Goal: Task Accomplishment & Management: Complete application form

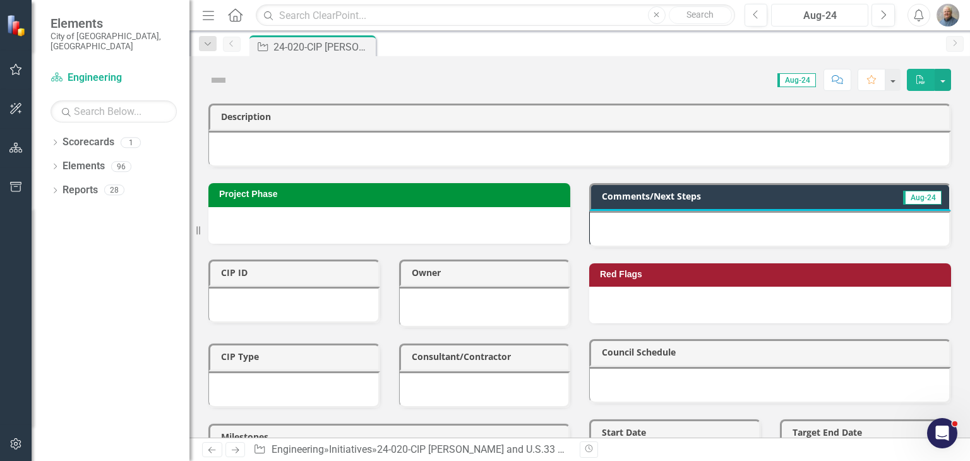
click at [838, 13] on div "Aug-24" at bounding box center [819, 15] width 88 height 15
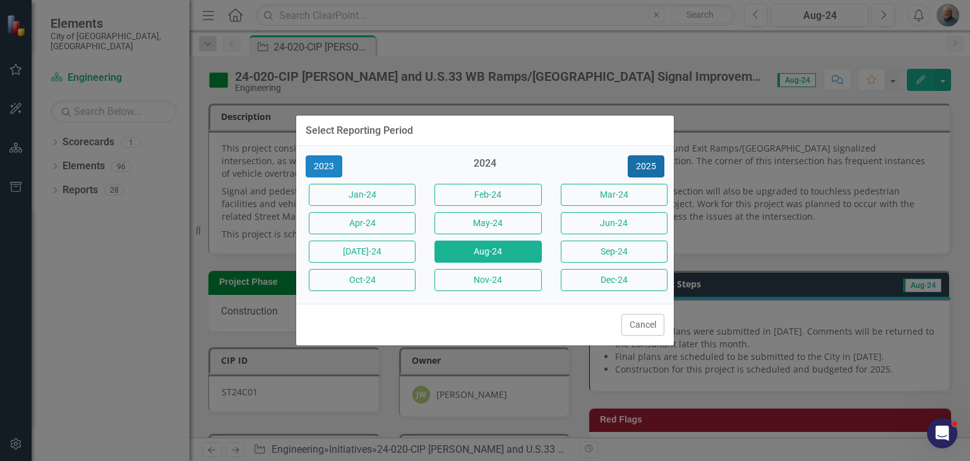
click at [643, 164] on button "2025" at bounding box center [646, 166] width 37 height 22
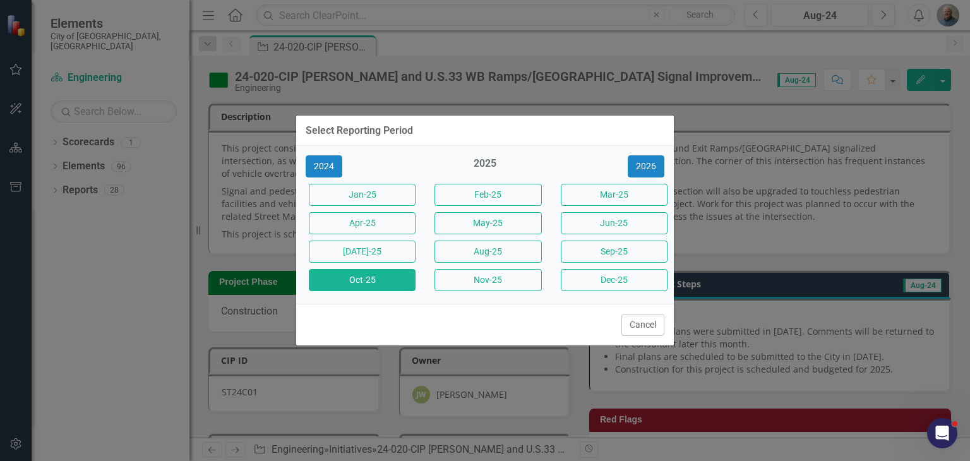
click at [370, 287] on button "Oct-25" at bounding box center [362, 280] width 107 height 22
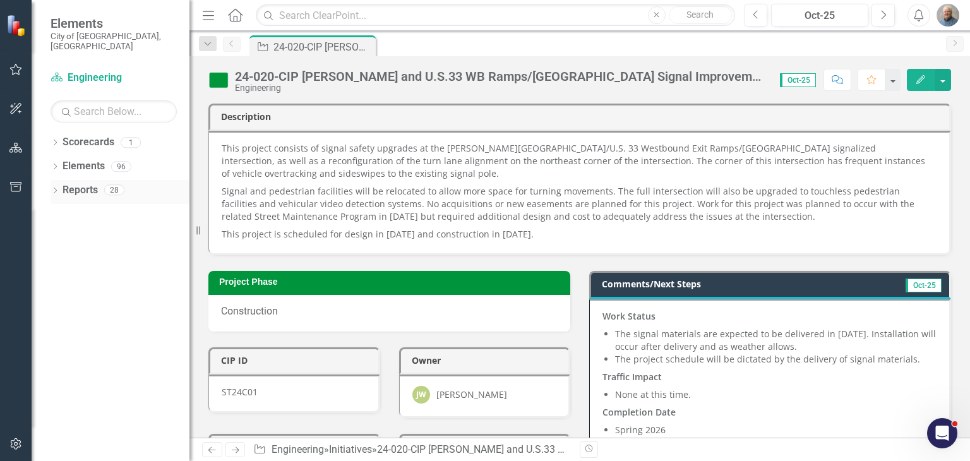
click at [75, 183] on link "Reports" at bounding box center [80, 190] width 35 height 15
click at [57, 164] on icon "Dropdown" at bounding box center [55, 167] width 9 height 7
click at [111, 255] on link "Initiative Initiatives" at bounding box center [80, 262] width 61 height 15
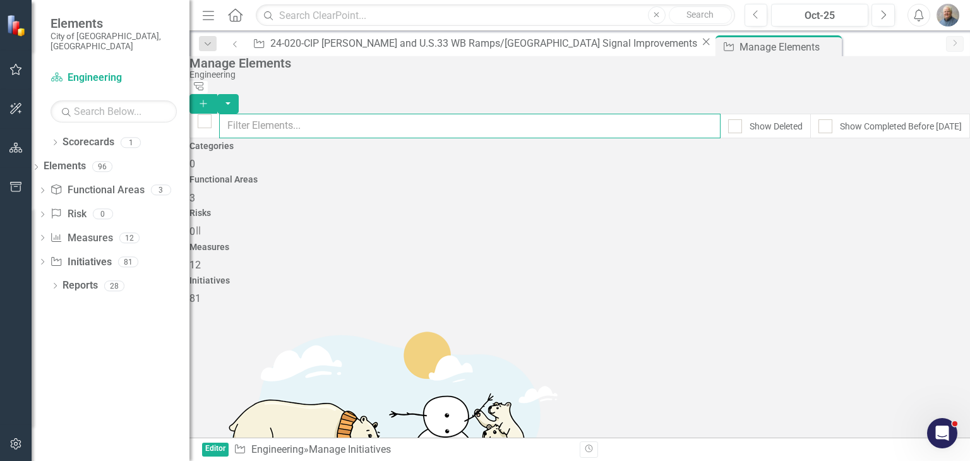
click at [355, 114] on input "text" at bounding box center [469, 126] width 501 height 25
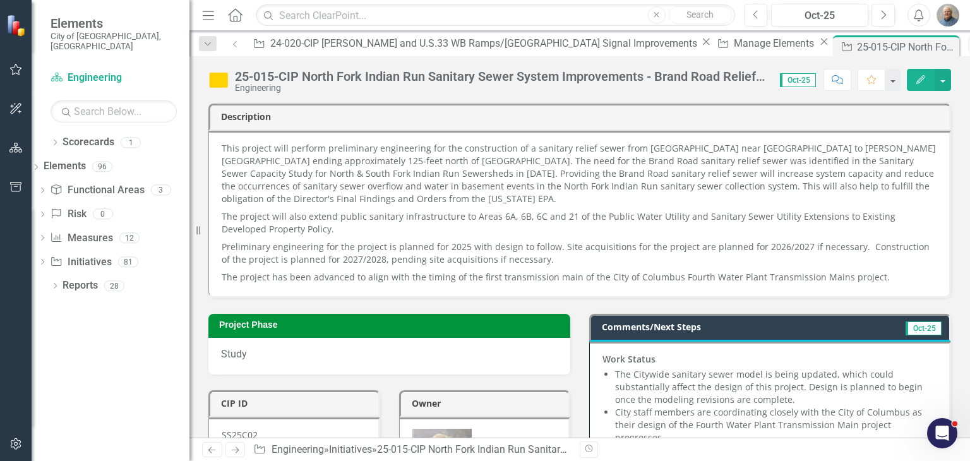
click at [922, 83] on icon "Edit" at bounding box center [920, 79] width 11 height 9
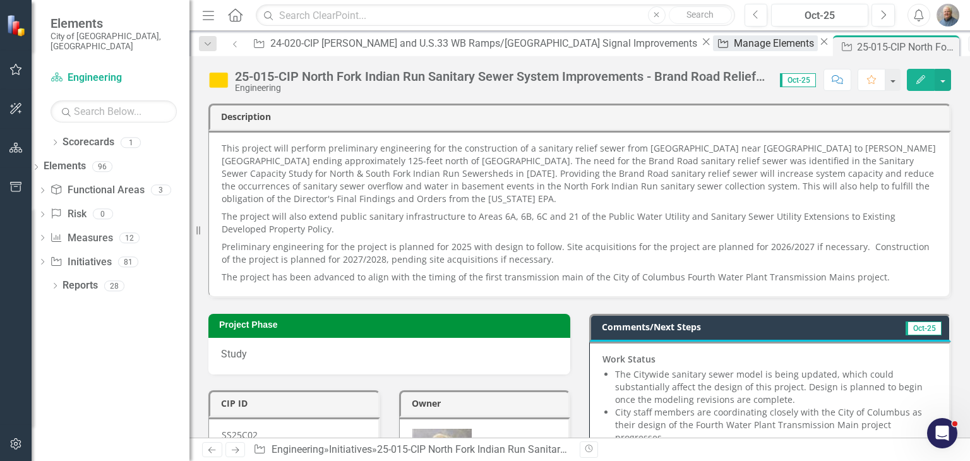
click at [734, 42] on div "Manage Elements" at bounding box center [776, 43] width 84 height 16
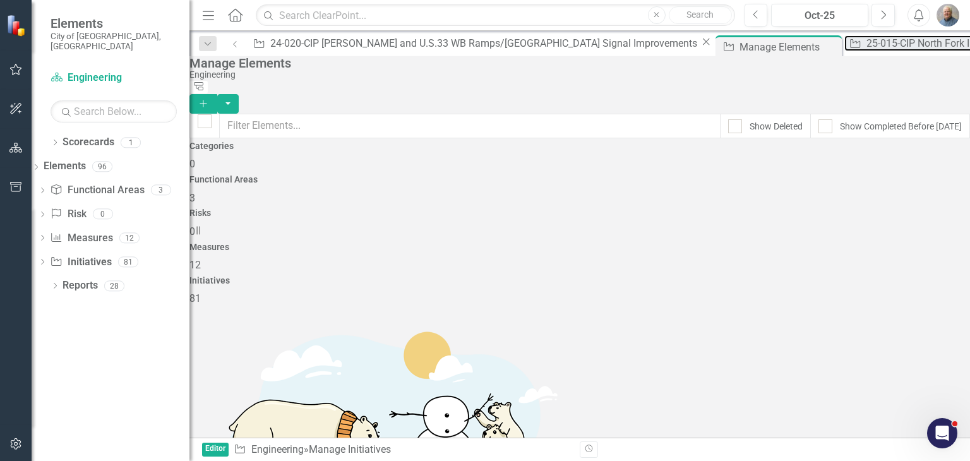
drag, startPoint x: 563, startPoint y: 46, endPoint x: -432, endPoint y: -52, distance: 999.9
click at [0, 0] on html "Elements City of [GEOGRAPHIC_DATA], [GEOGRAPHIC_DATA] Scorecard Engineering Sea…" at bounding box center [485, 230] width 970 height 461
click at [217, 94] on button "Add" at bounding box center [203, 104] width 28 height 20
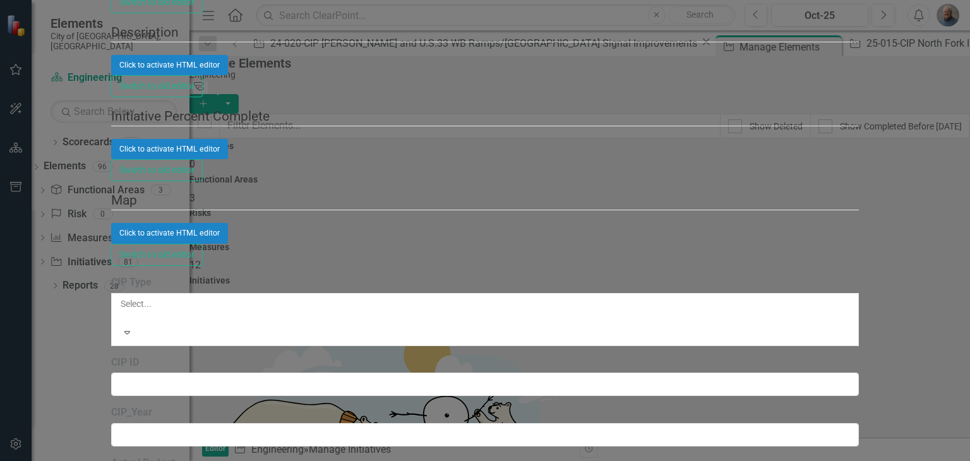
type input "[PERSON_NAME][GEOGRAPHIC_DATA] Sidewalk - Brand to [GEOGRAPHIC_DATA]"
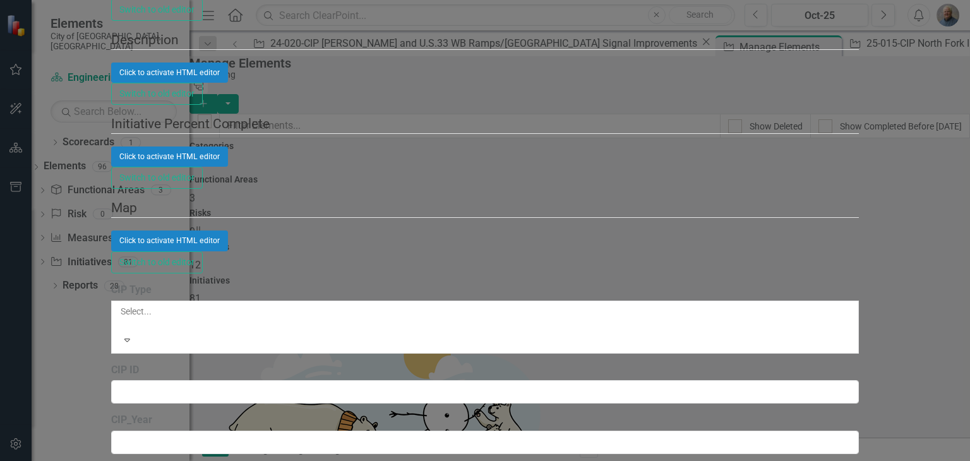
type input "[PERSON_NAME]"
click at [381, 460] on div "[PERSON_NAME]" at bounding box center [485, 468] width 970 height 15
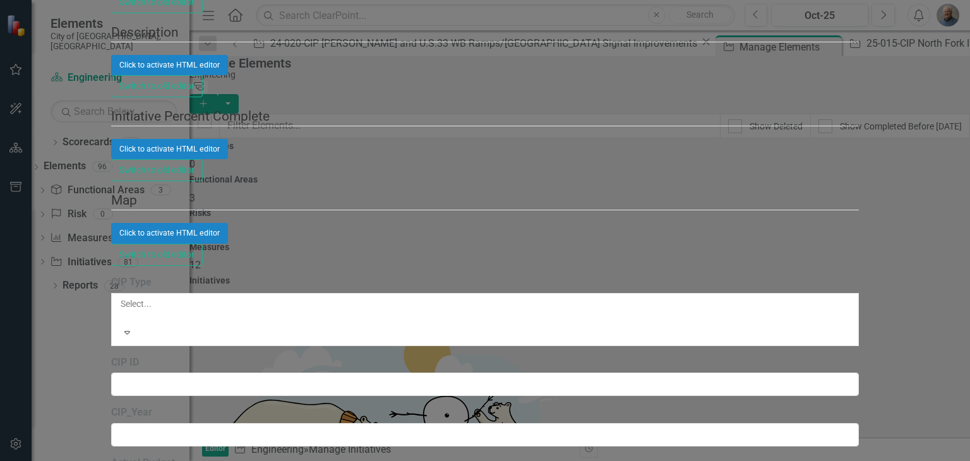
scroll to position [126, 0]
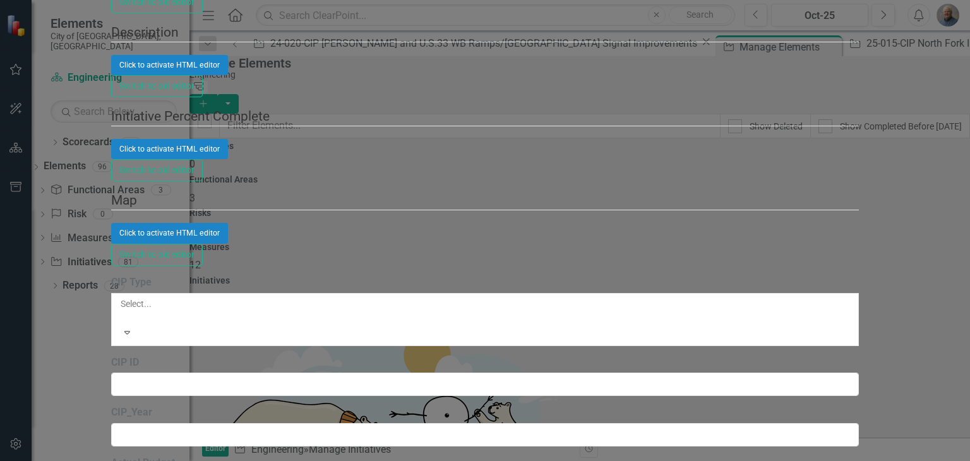
scroll to position [253, 0]
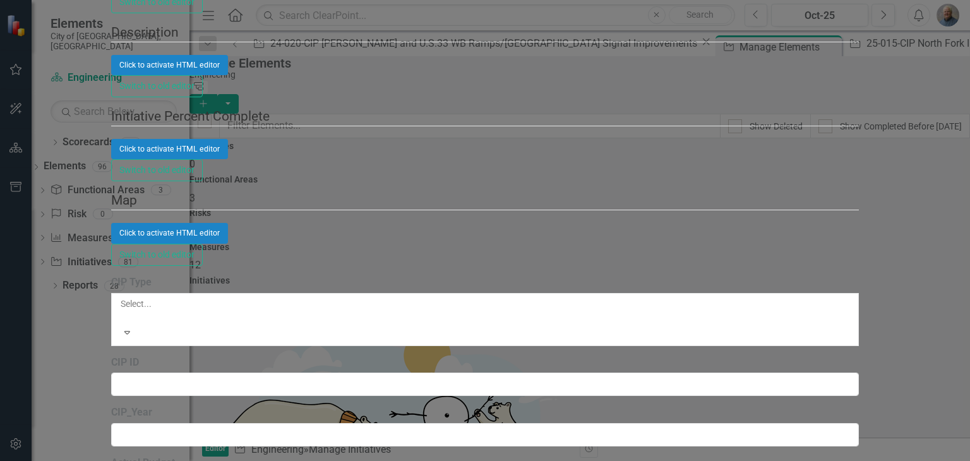
type input "-2"
click at [228, 75] on button "Click to activate HTML editor" at bounding box center [169, 65] width 117 height 20
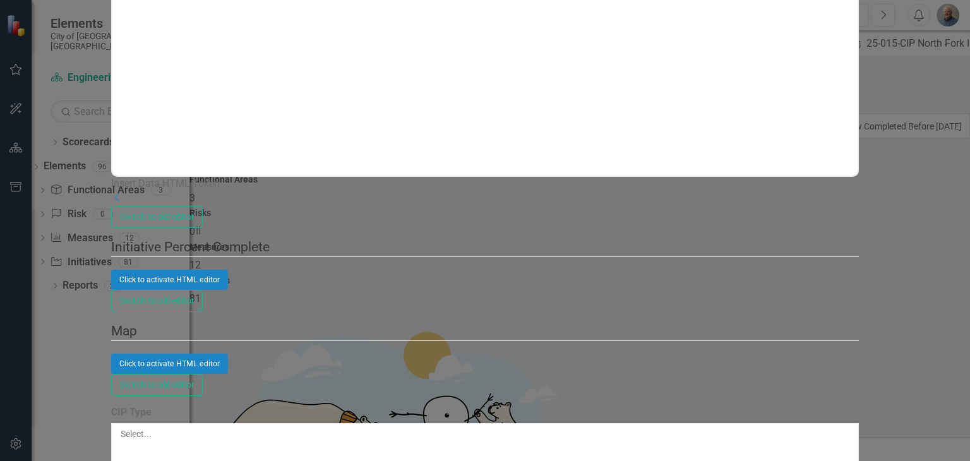
scroll to position [0, 0]
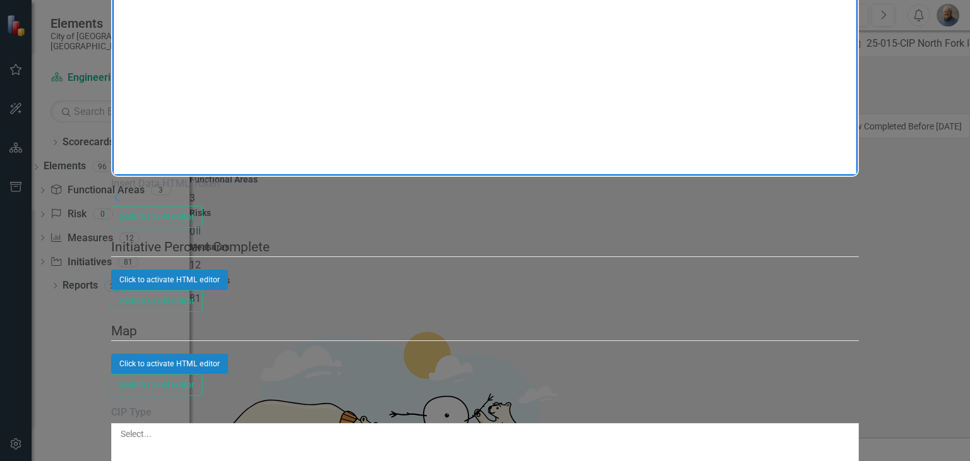
click at [328, 8] on body "Rich Text Area. Press ALT-0 for help." at bounding box center [485, 49] width 746 height 189
click at [627, 14] on body "This project will design and construct approximately 600 feet of sidewalk on th…" at bounding box center [485, 49] width 746 height 189
click at [429, 49] on body "This project will design and construct approximately 600 feet of sidewalk on th…" at bounding box center [485, 49] width 746 height 189
click at [231, 42] on p "This project is" at bounding box center [484, 46] width 739 height 15
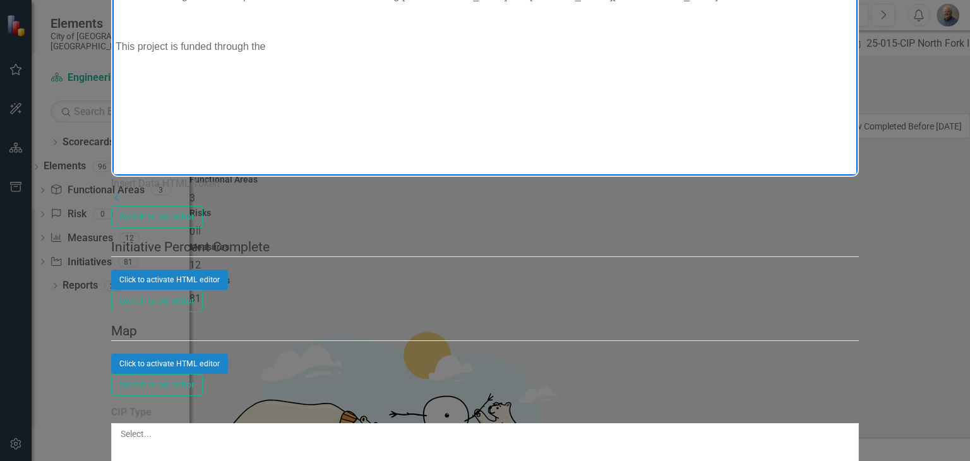
drag, startPoint x: 293, startPoint y: 69, endPoint x: 175, endPoint y: 87, distance: 119.4
click at [175, 87] on body "This project will design and construct approximately 600 feet of sidewalk on th…" at bounding box center [485, 49] width 746 height 189
drag, startPoint x: 581, startPoint y: 69, endPoint x: 498, endPoint y: 92, distance: 85.6
click at [498, 92] on body "This project will design and construct approximately 600 feet of sidewalk on th…" at bounding box center [485, 49] width 746 height 189
click at [571, 63] on body "This project will design and construct approximately 600 feet of sidewalk on th…" at bounding box center [485, 49] width 746 height 189
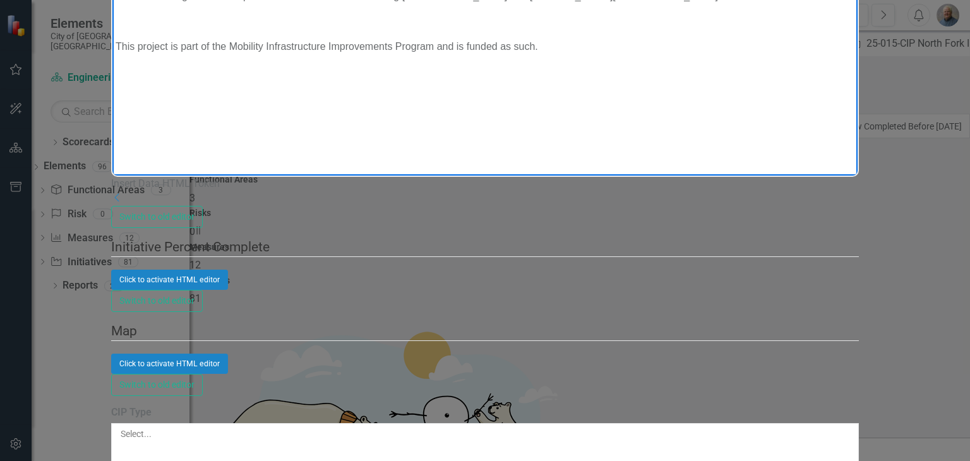
click at [576, 75] on body "This project will design and construct approximately 600 feet of sidewalk on th…" at bounding box center [485, 49] width 746 height 189
click at [656, 63] on body "This project will design and construct approximately 600 feet of sidewalk on th…" at bounding box center [485, 49] width 746 height 189
drag, startPoint x: 651, startPoint y: 57, endPoint x: 573, endPoint y: 68, distance: 79.0
click at [573, 68] on body "This project will design and construct approximately 600 feet of sidewalk on th…" at bounding box center [485, 49] width 746 height 189
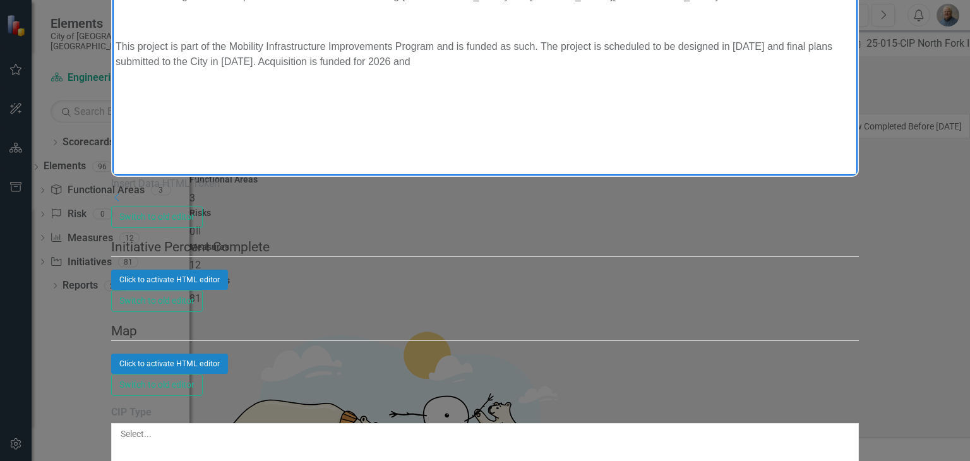
click at [621, 48] on p "This project is part of the Mobility Infrastructure Improvements Program and is…" at bounding box center [484, 54] width 739 height 30
click at [669, 46] on p "This project is part of the Mobility Infrastructure Improvements Program and is…" at bounding box center [484, 54] width 739 height 30
click at [507, 86] on body "This project will design and construct approximately 600 feet of sidewalk on th…" at bounding box center [485, 49] width 746 height 189
drag, startPoint x: 479, startPoint y: 72, endPoint x: 560, endPoint y: 117, distance: 92.4
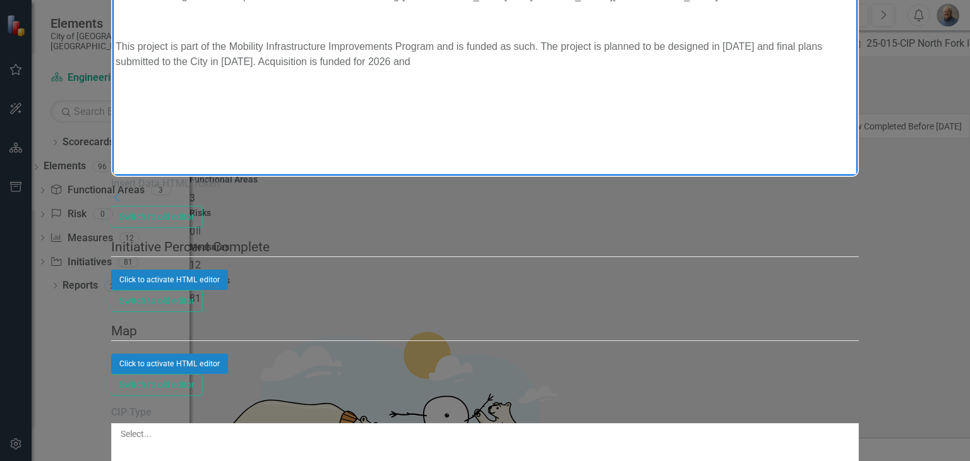
click at [560, 117] on body "This project will design and construct approximately 600 feet of sidewalk on th…" at bounding box center [485, 49] width 746 height 189
click at [558, 97] on body "This project will design and construct approximately 600 feet of sidewalk on th…" at bounding box center [485, 49] width 746 height 189
click at [538, 93] on body "This project will design and construct approximately 600 feet of sidewalk on th…" at bounding box center [485, 49] width 746 height 189
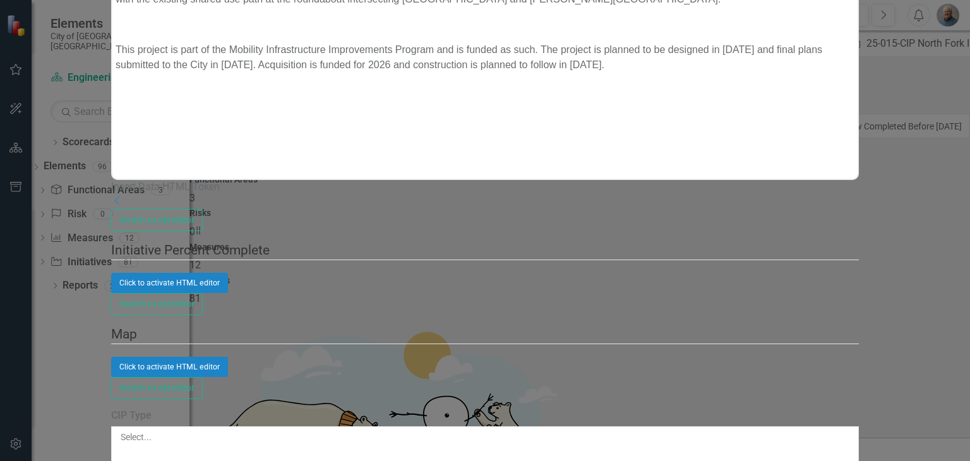
click at [347, 443] on div at bounding box center [485, 449] width 732 height 13
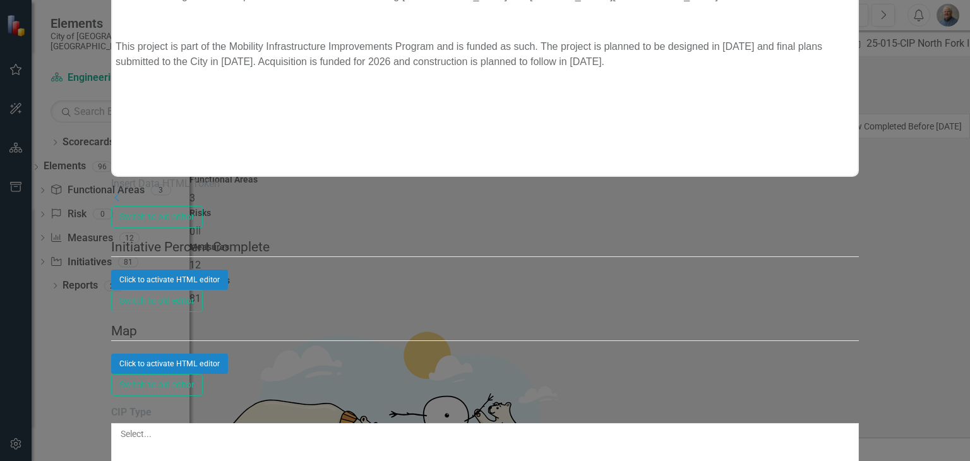
click at [373, 440] on div at bounding box center [485, 446] width 732 height 13
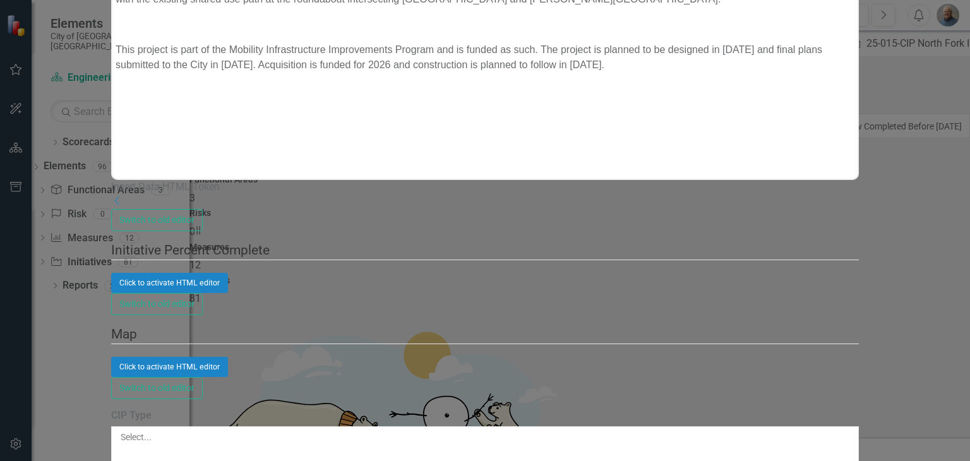
scroll to position [51, 0]
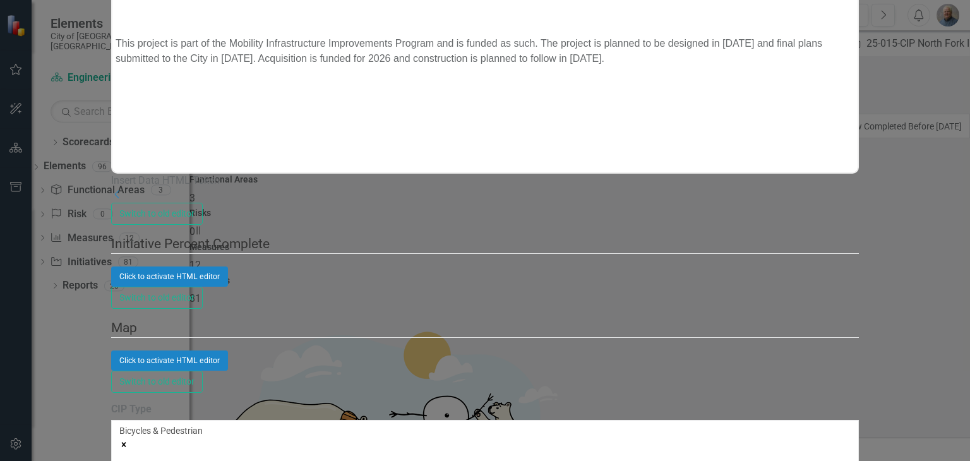
paste input "MB23C03"
type input "MB23C03"
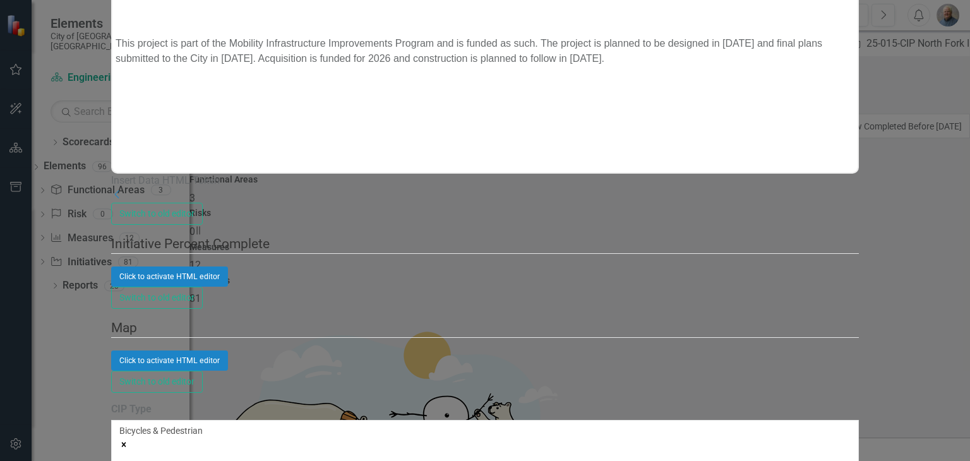
type input "2025"
type input "396999"
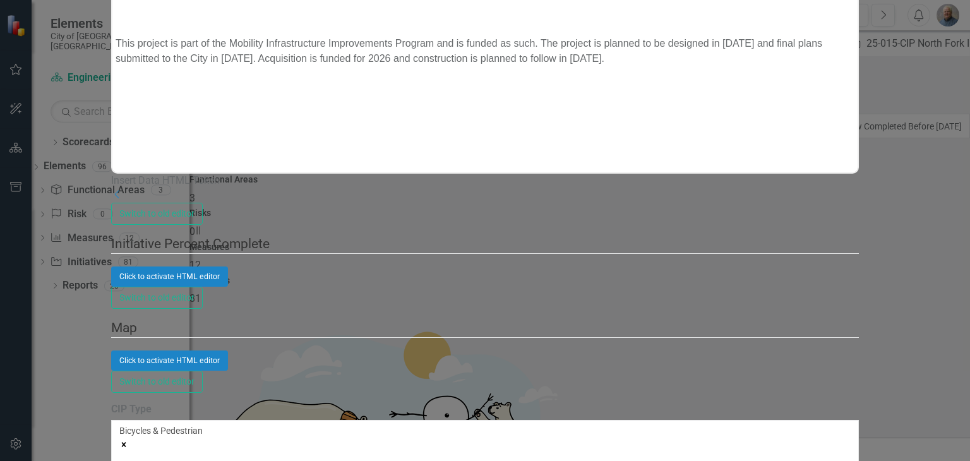
type input "397000"
click at [283, 267] on div "ClearPoint Can Do More! How ClearPoint Can Help Close Enterprise plans can auto…" at bounding box center [485, 250] width 748 height 2195
drag, startPoint x: 936, startPoint y: 81, endPoint x: 876, endPoint y: 88, distance: 59.7
type input "397000"
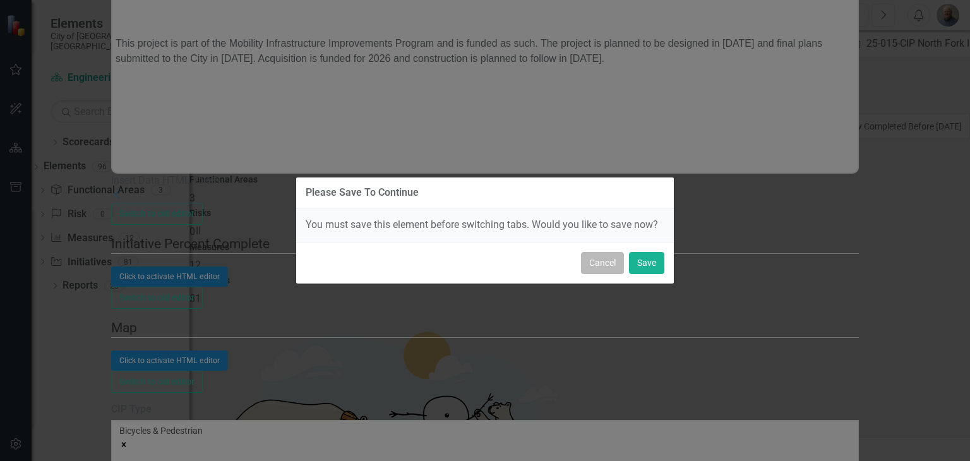
click at [607, 263] on button "Cancel" at bounding box center [602, 263] width 43 height 22
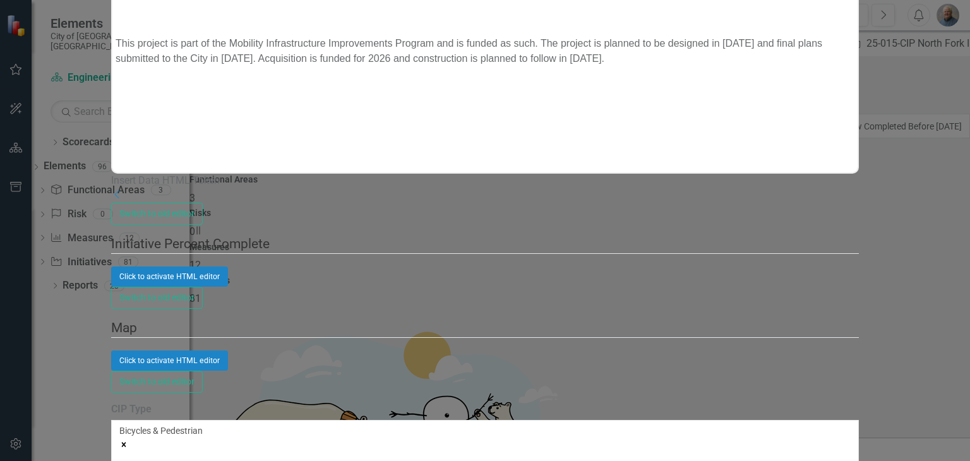
type input "25-033-CIP"
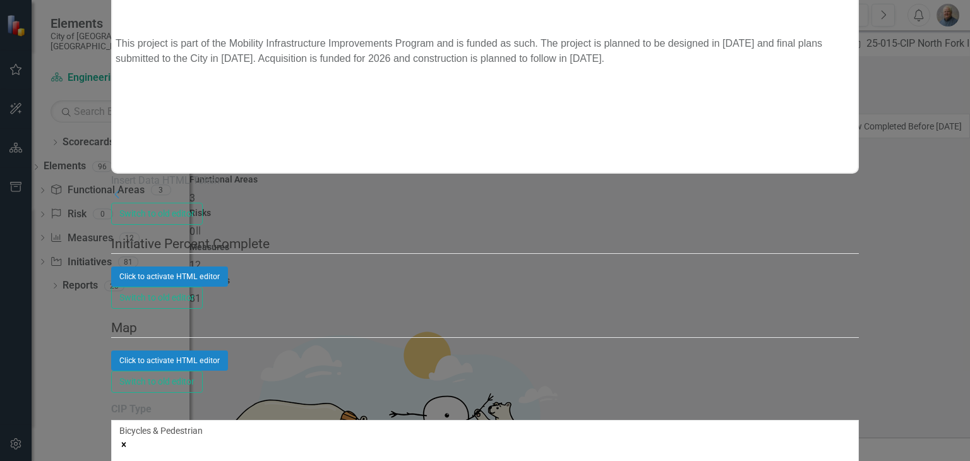
paste input "397000"
type input "397000"
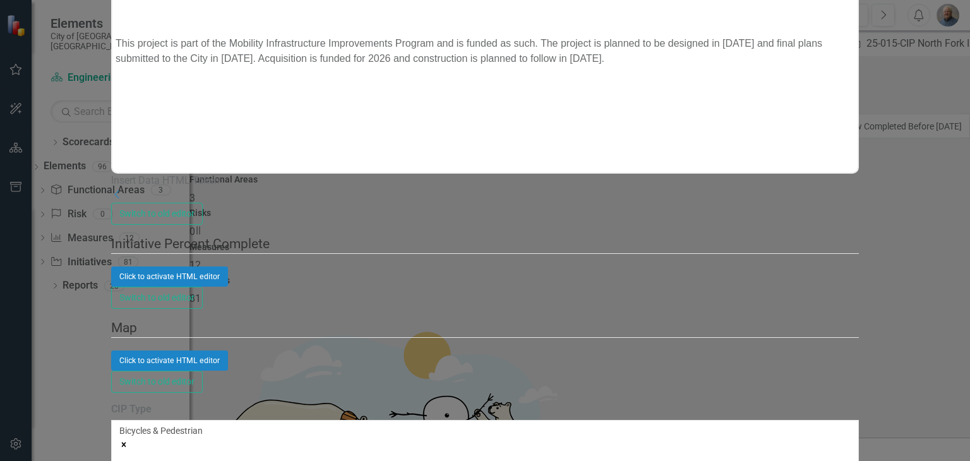
type input "OHM Advisors"
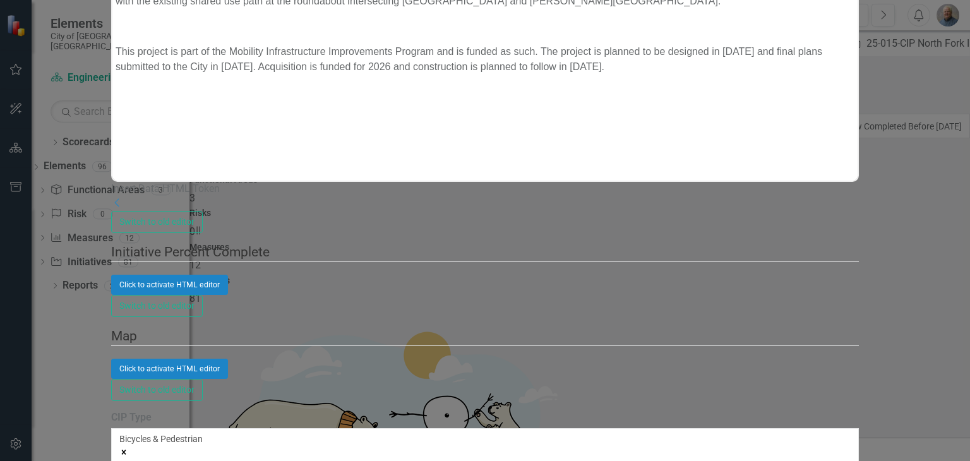
scroll to position [2084, 0]
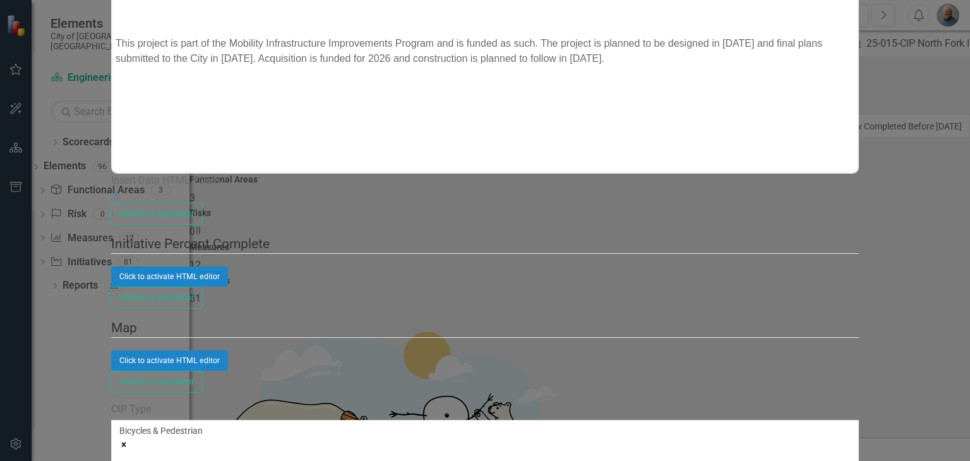
click at [287, 184] on div "ClearPoint Can Do More! How ClearPoint Can Help Close Enterprise plans can auto…" at bounding box center [485, 250] width 748 height 2195
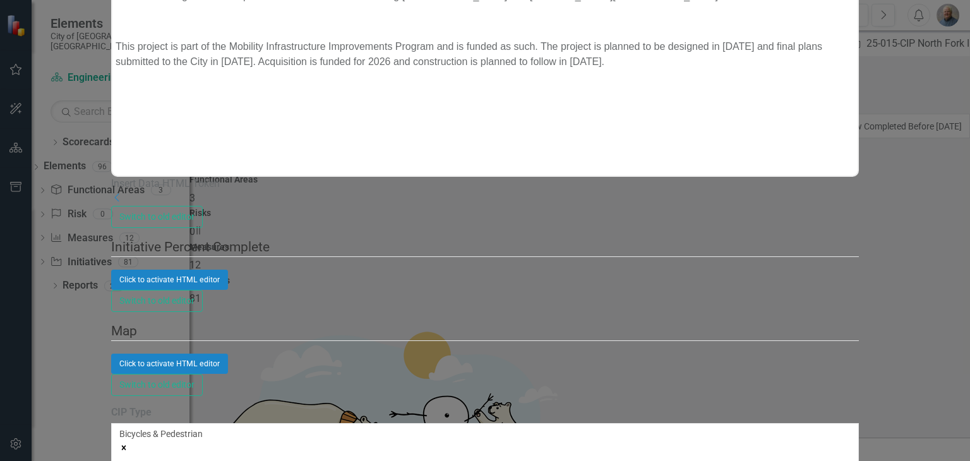
click at [398, 460] on div "CIP" at bounding box center [485, 468] width 970 height 15
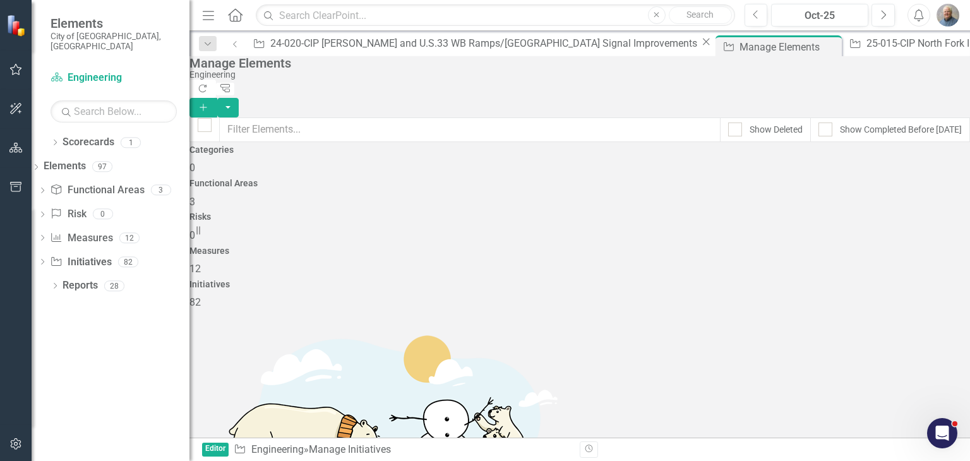
checkbox input "false"
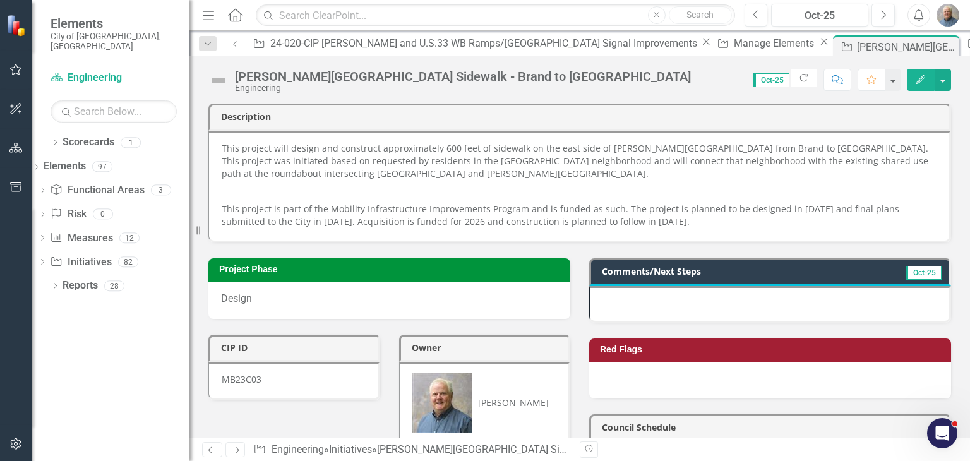
click at [912, 79] on button "Edit" at bounding box center [921, 80] width 28 height 22
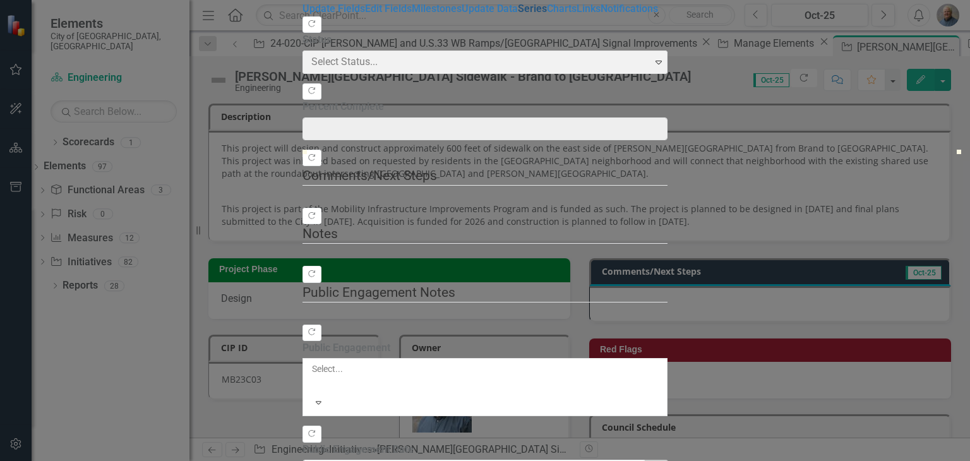
type input "0"
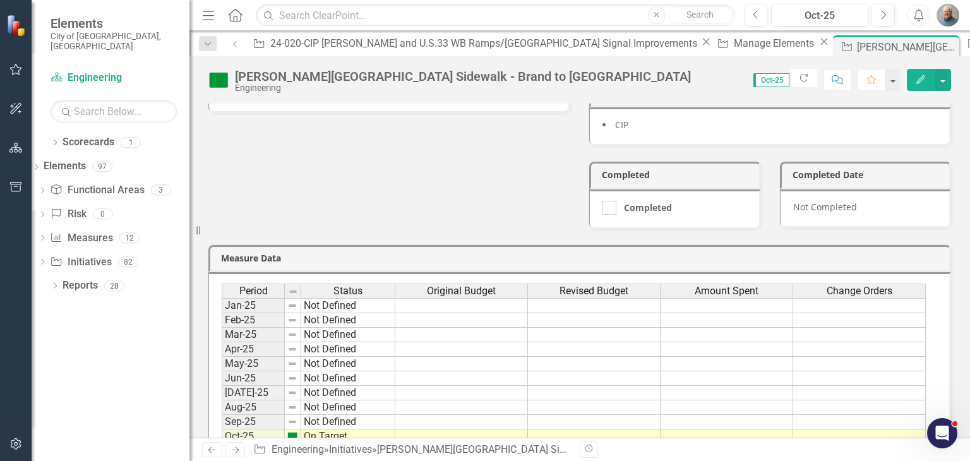
scroll to position [505, 0]
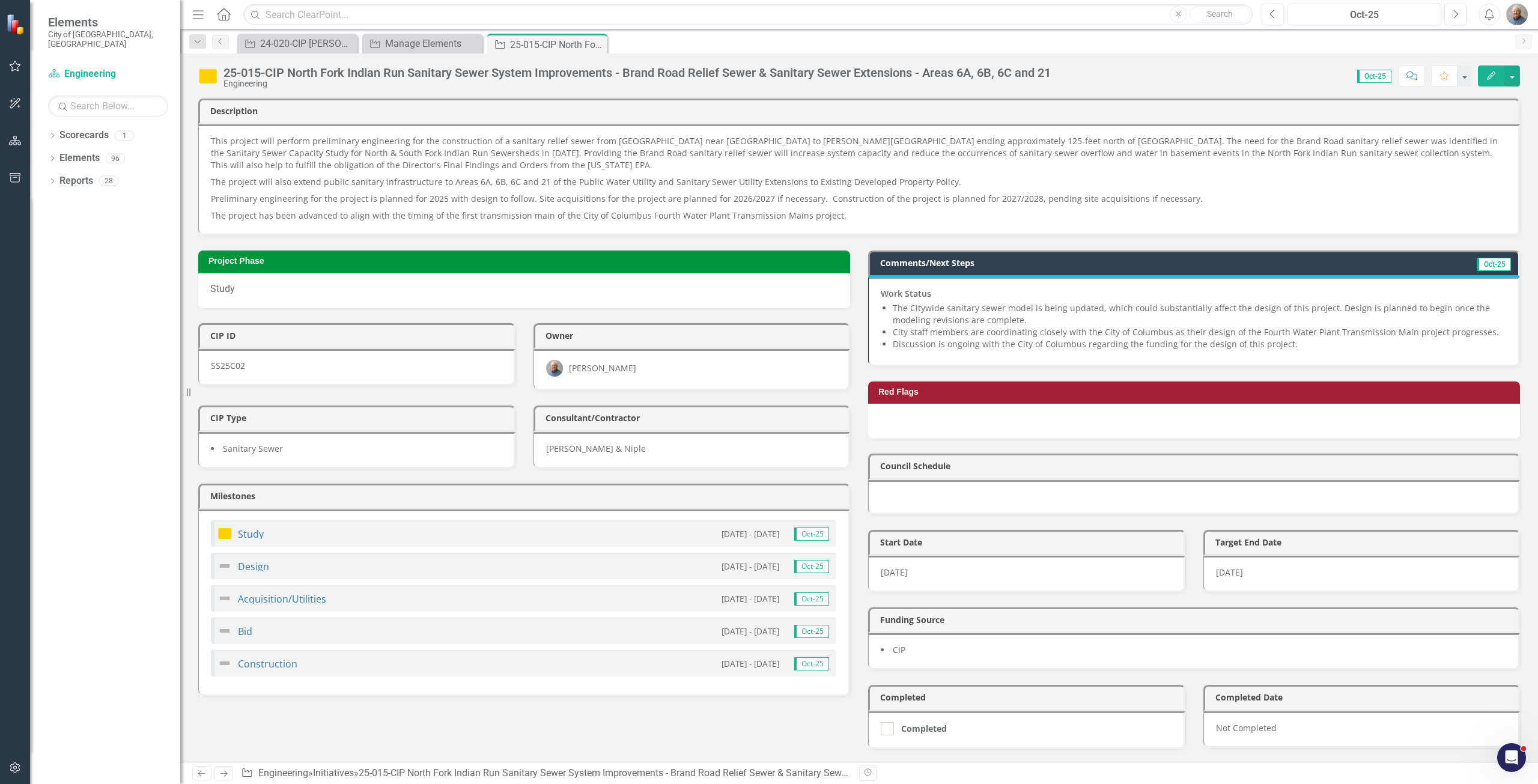
click at [372, 151] on p "This project will perform preliminary engineering for the construction of a san…" at bounding box center [858, 154] width 1295 height 38
click at [1488, 77] on icon "Edit" at bounding box center [1490, 75] width 10 height 9
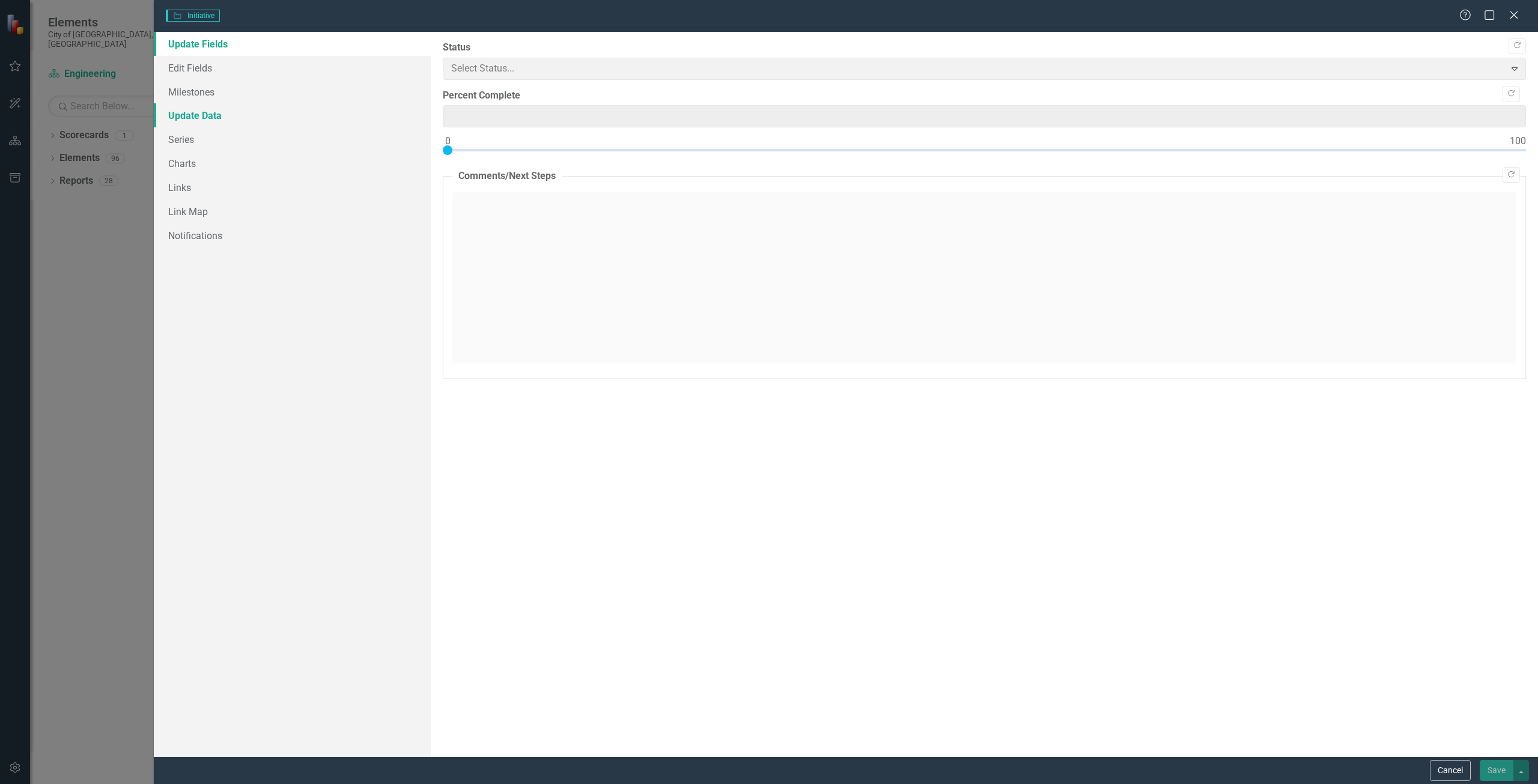
type input "0"
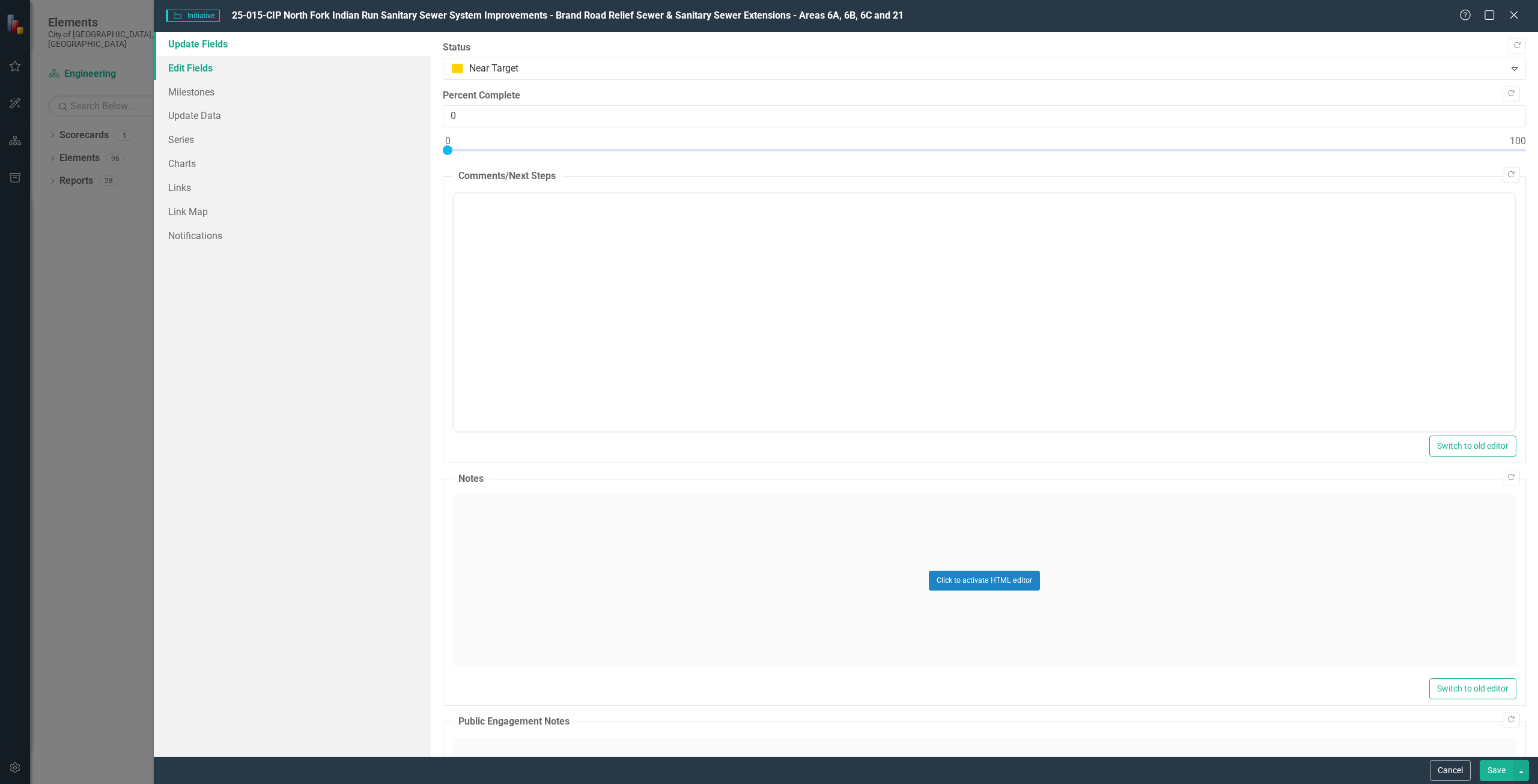
click at [268, 72] on link "Edit Fields" at bounding box center [292, 68] width 277 height 24
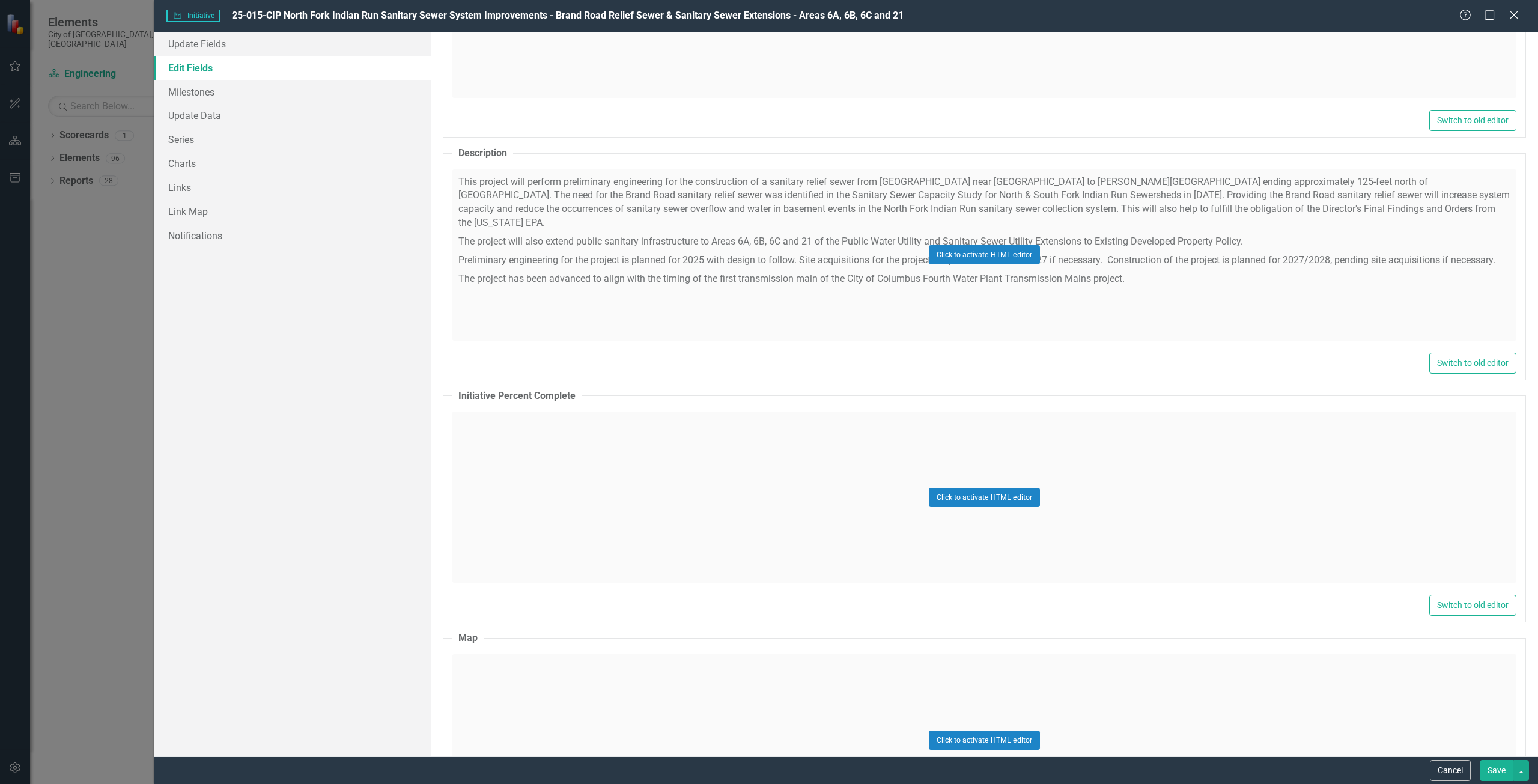
scroll to position [661, 0]
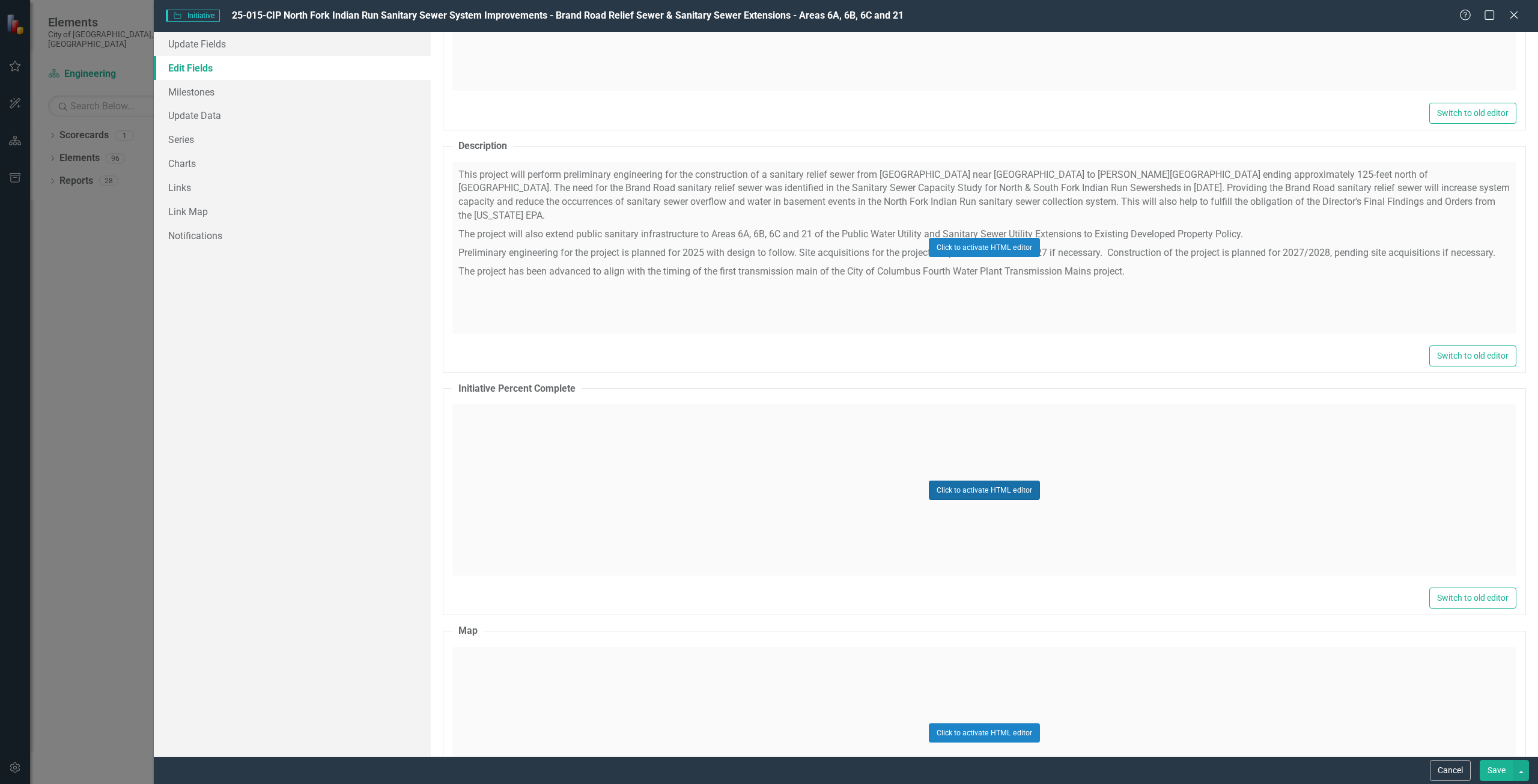
click at [1011, 489] on button "Click to activate HTML editor" at bounding box center [984, 490] width 111 height 19
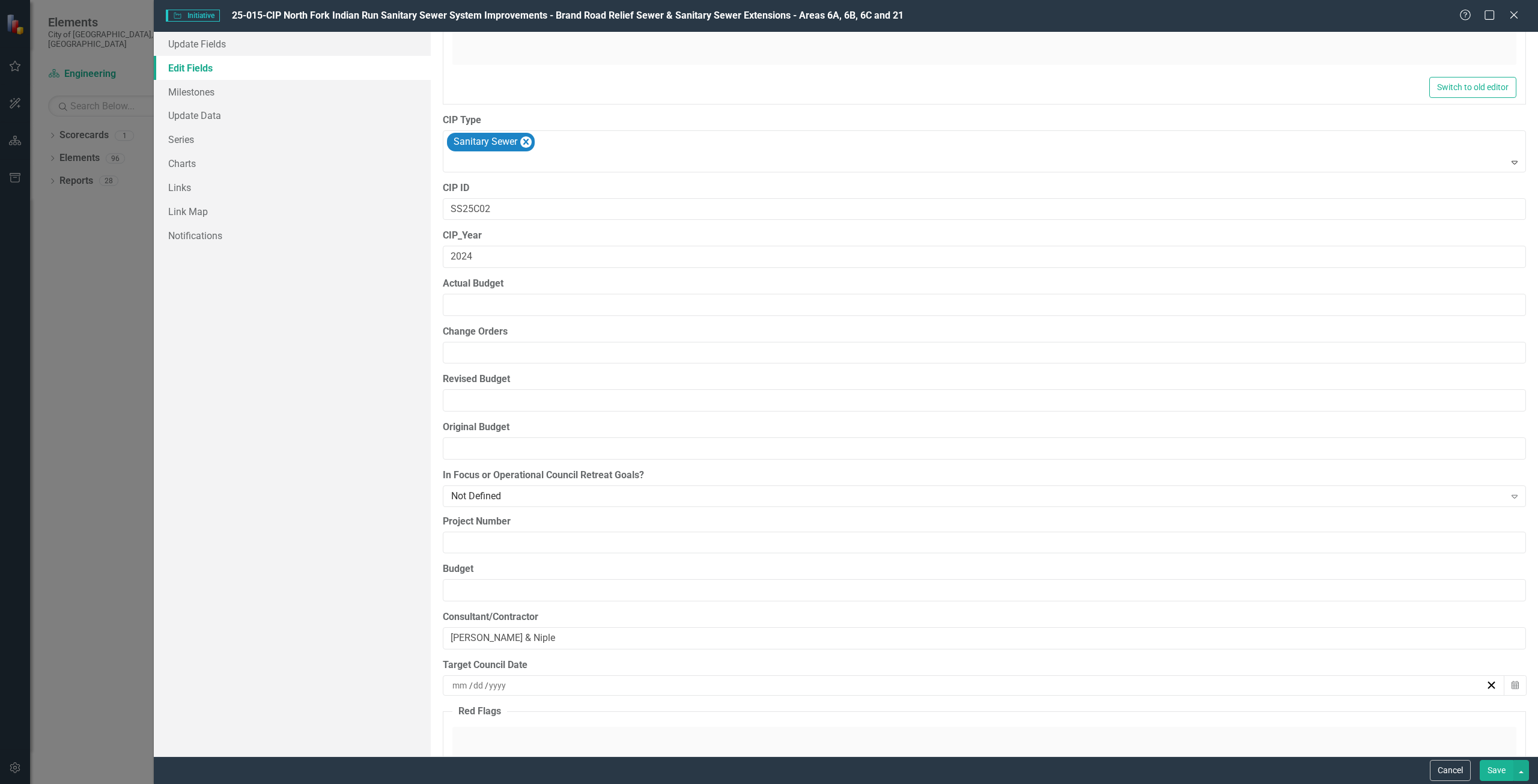
scroll to position [1382, 0]
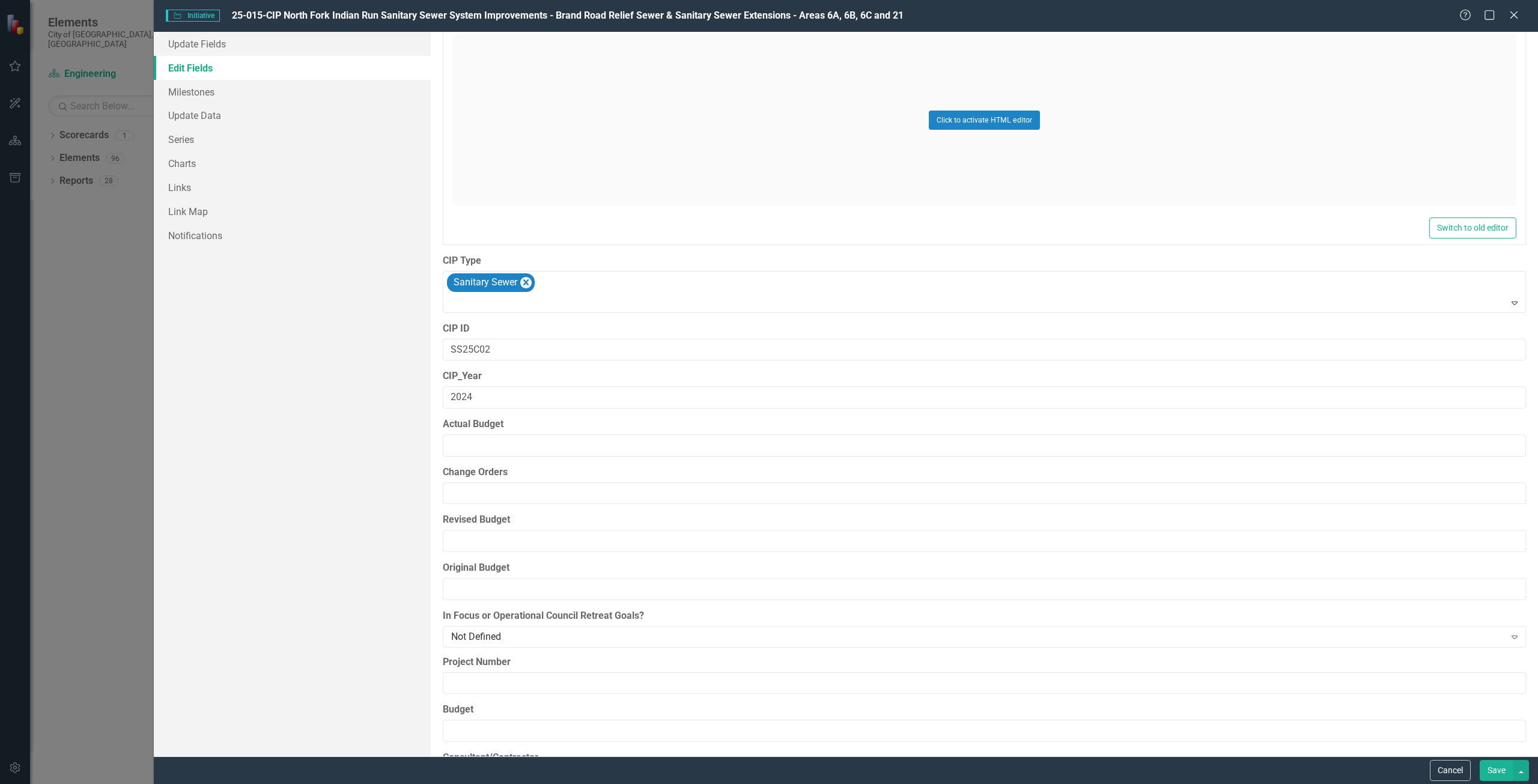
click at [127, 251] on div "Initiative Initiative 25-015-CIP North Fork Indian Run Sanitary Sewer System Im…" at bounding box center [769, 392] width 1538 height 784
click at [1507, 15] on div "Help Maximize Close" at bounding box center [1493, 15] width 67 height 14
click at [1516, 15] on icon "Close" at bounding box center [1514, 14] width 15 height 11
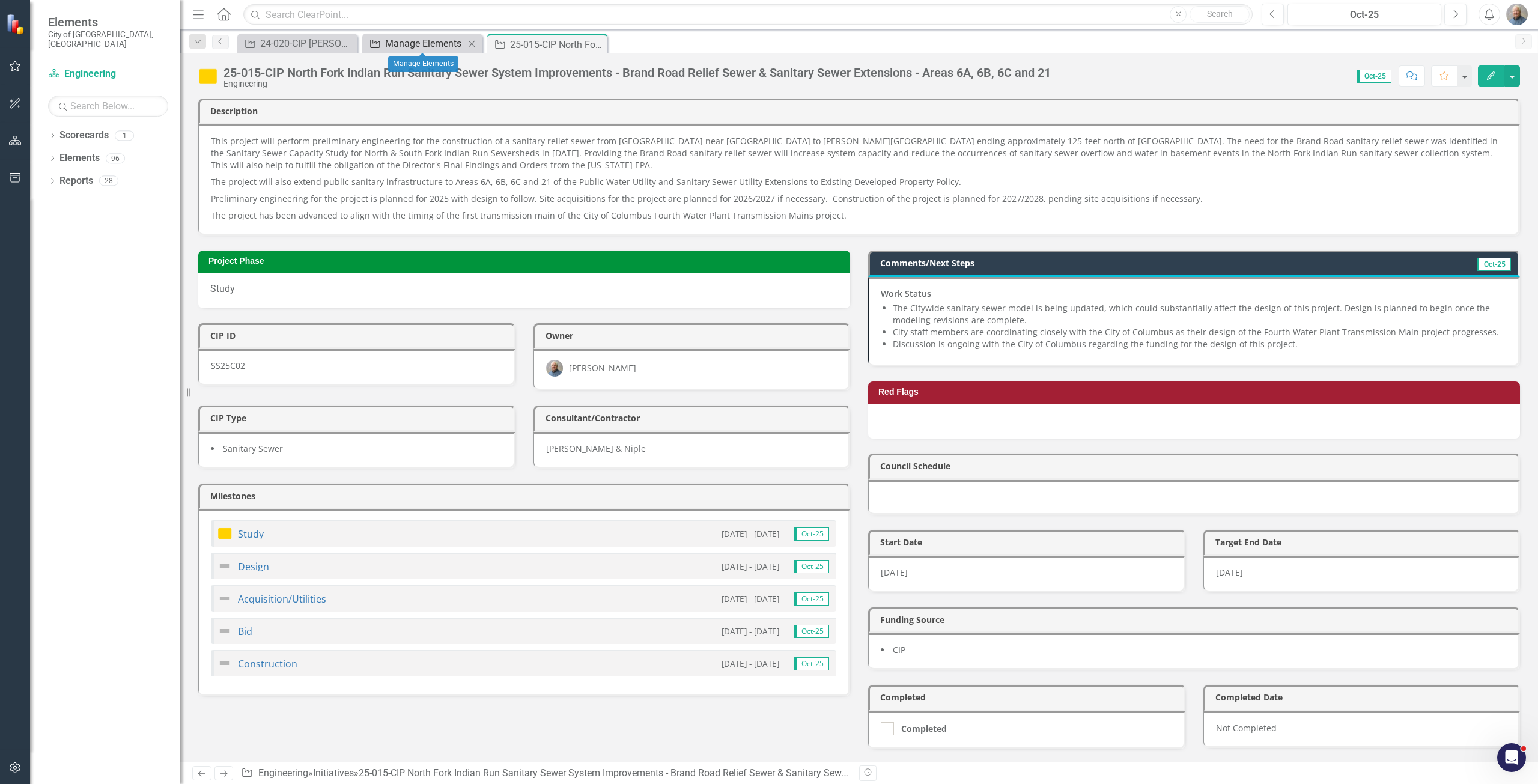
click at [425, 49] on div "Manage Elements" at bounding box center [424, 44] width 79 height 15
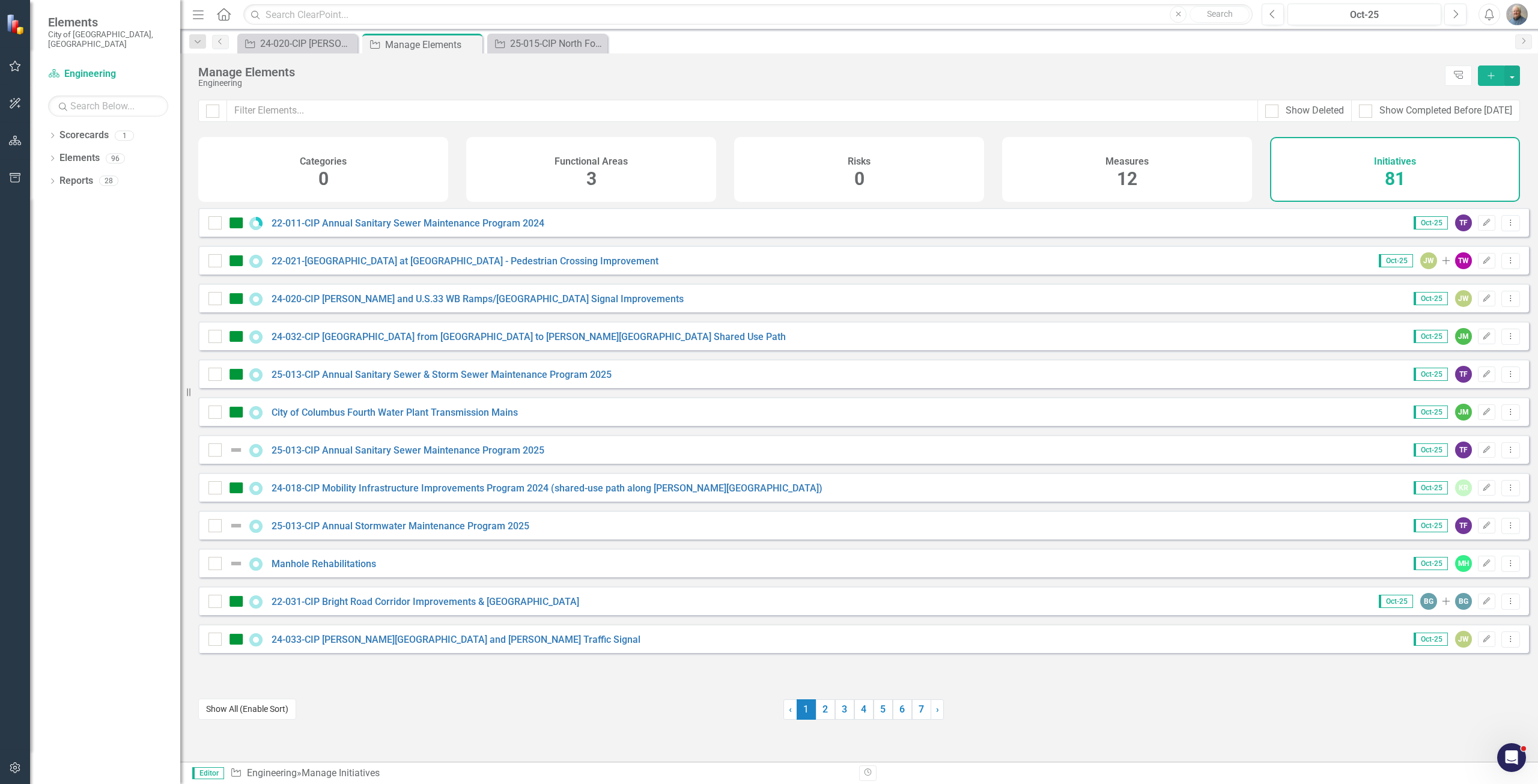
click at [259, 708] on button "Show All (Enable Sort)" at bounding box center [246, 709] width 98 height 21
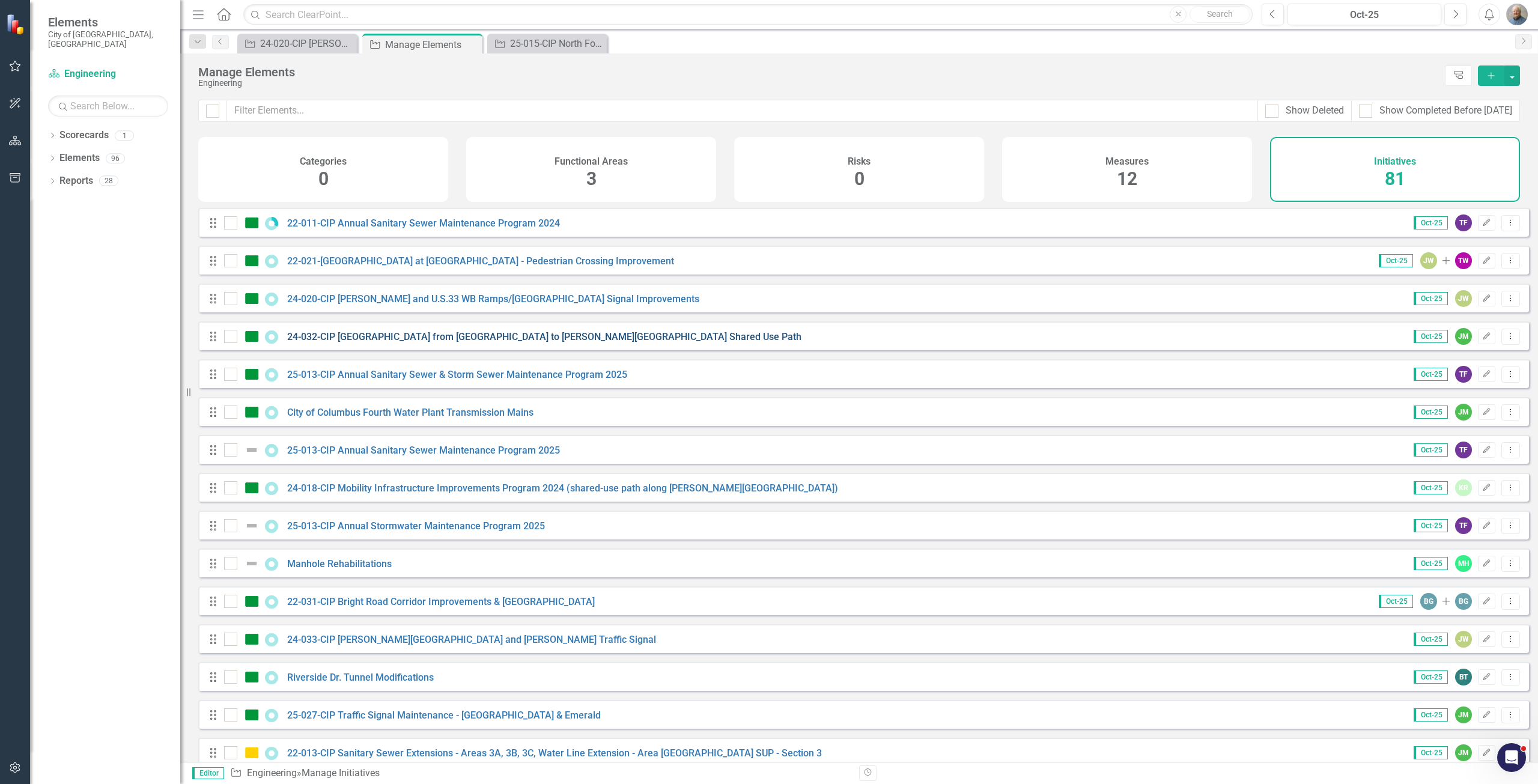
click at [549, 343] on link "24-032-CIP [GEOGRAPHIC_DATA] from [GEOGRAPHIC_DATA] to [PERSON_NAME][GEOGRAPHIC…" at bounding box center [544, 337] width 514 height 11
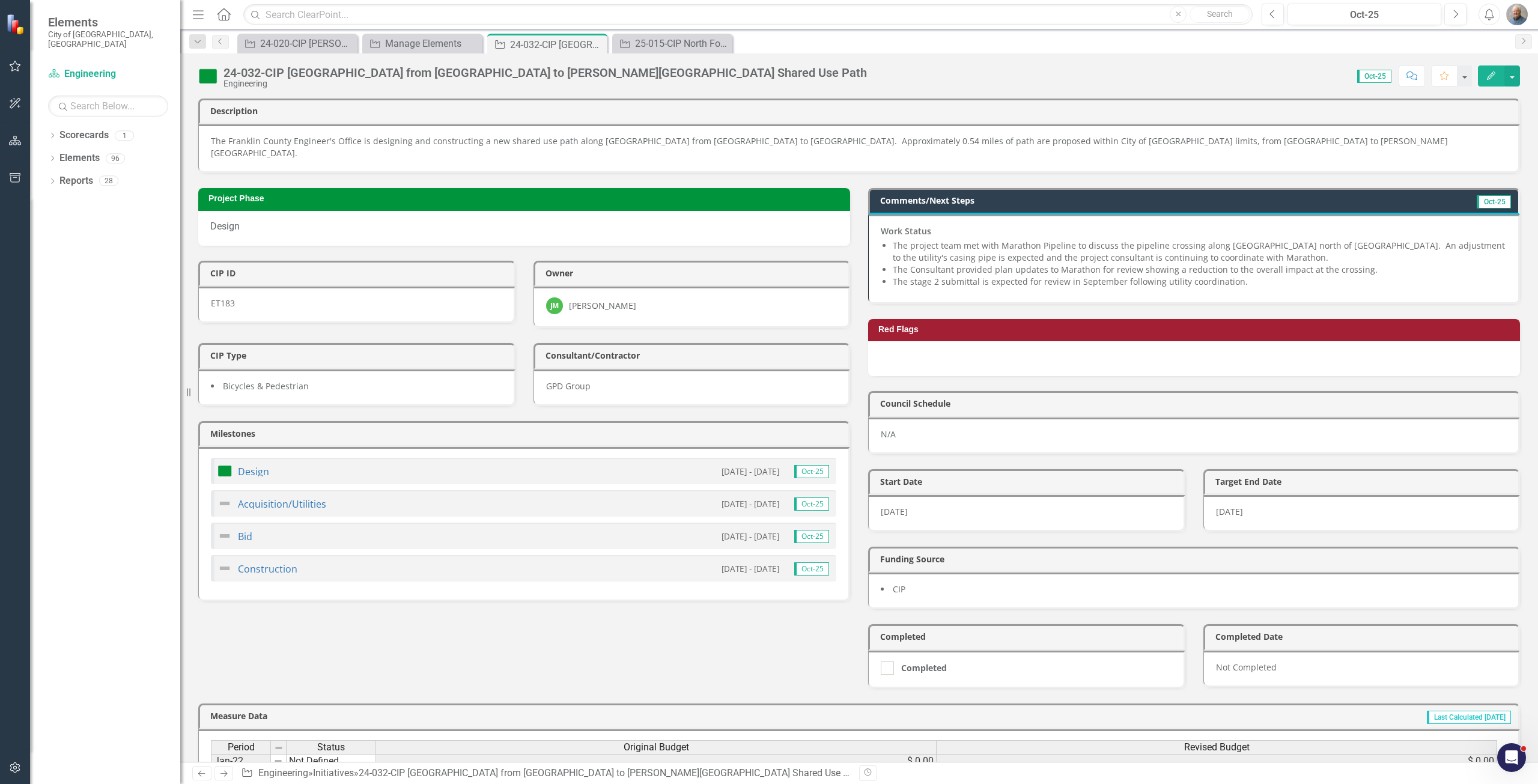
click at [1480, 86] on button "Edit" at bounding box center [1491, 76] width 27 height 21
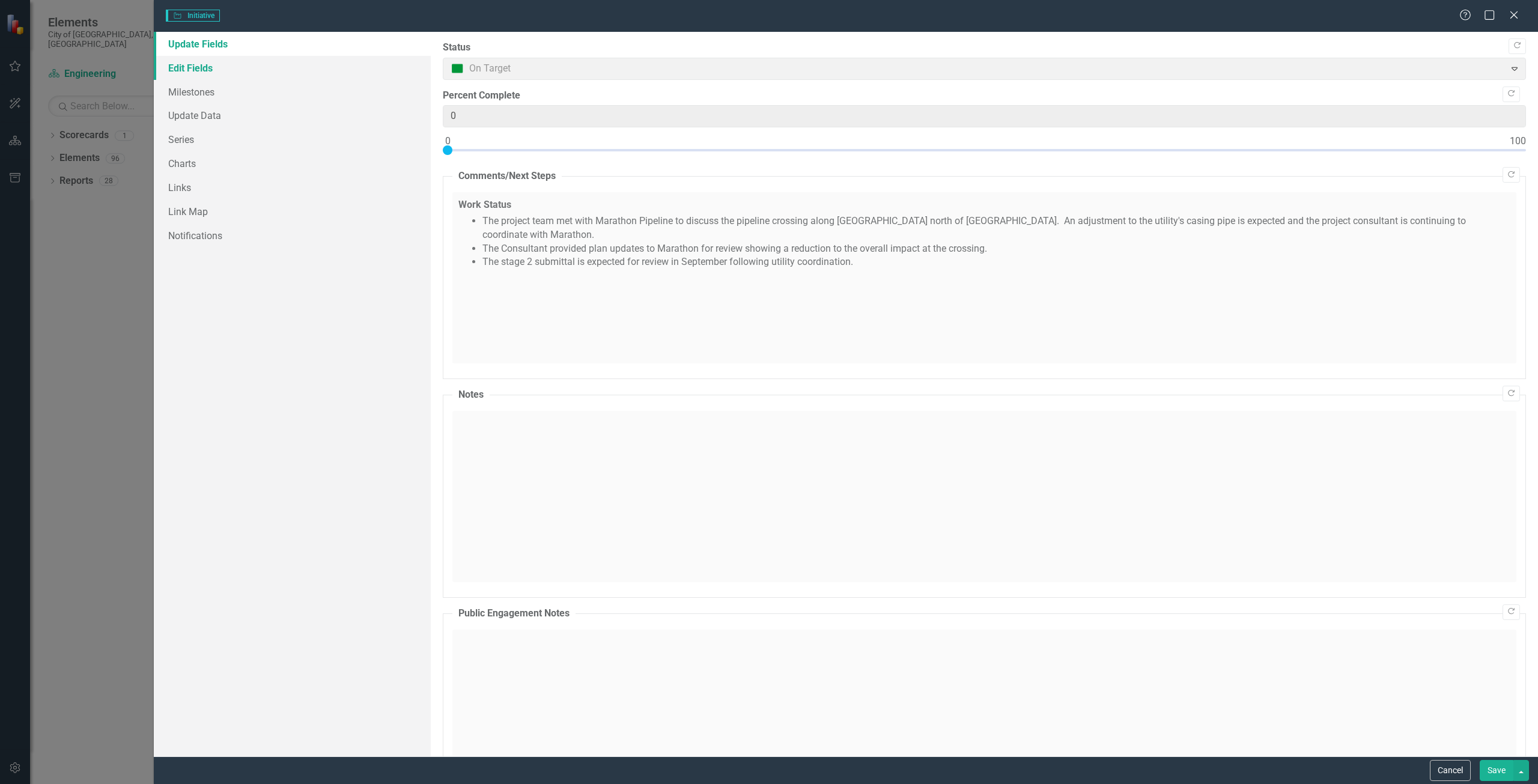
click at [196, 69] on link "Edit Fields" at bounding box center [292, 68] width 277 height 24
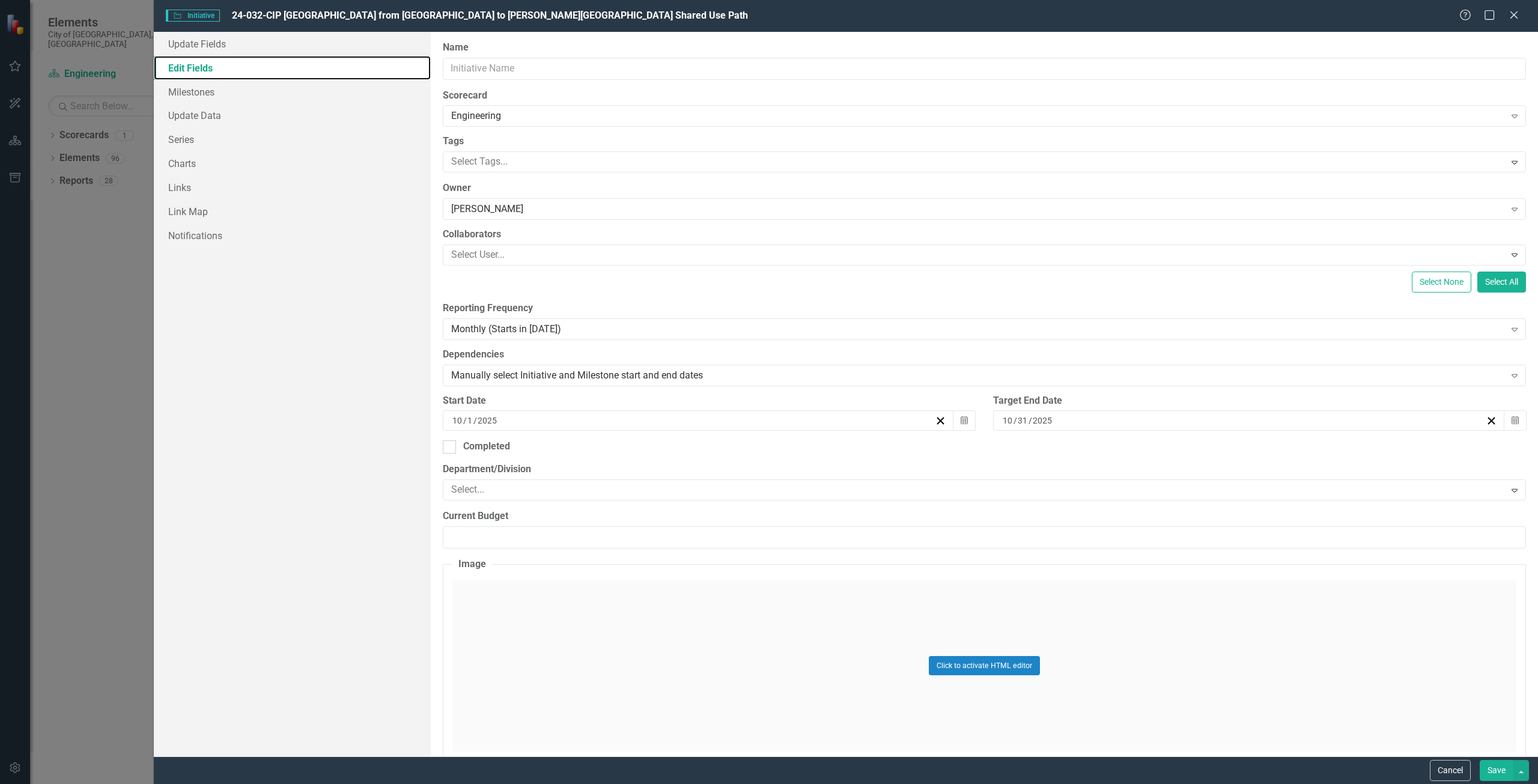
type input "24-032-CIP [GEOGRAPHIC_DATA] from [GEOGRAPHIC_DATA] to [PERSON_NAME][GEOGRAPHIC…"
type input "1"
type input "2024"
type input "6"
type input "13"
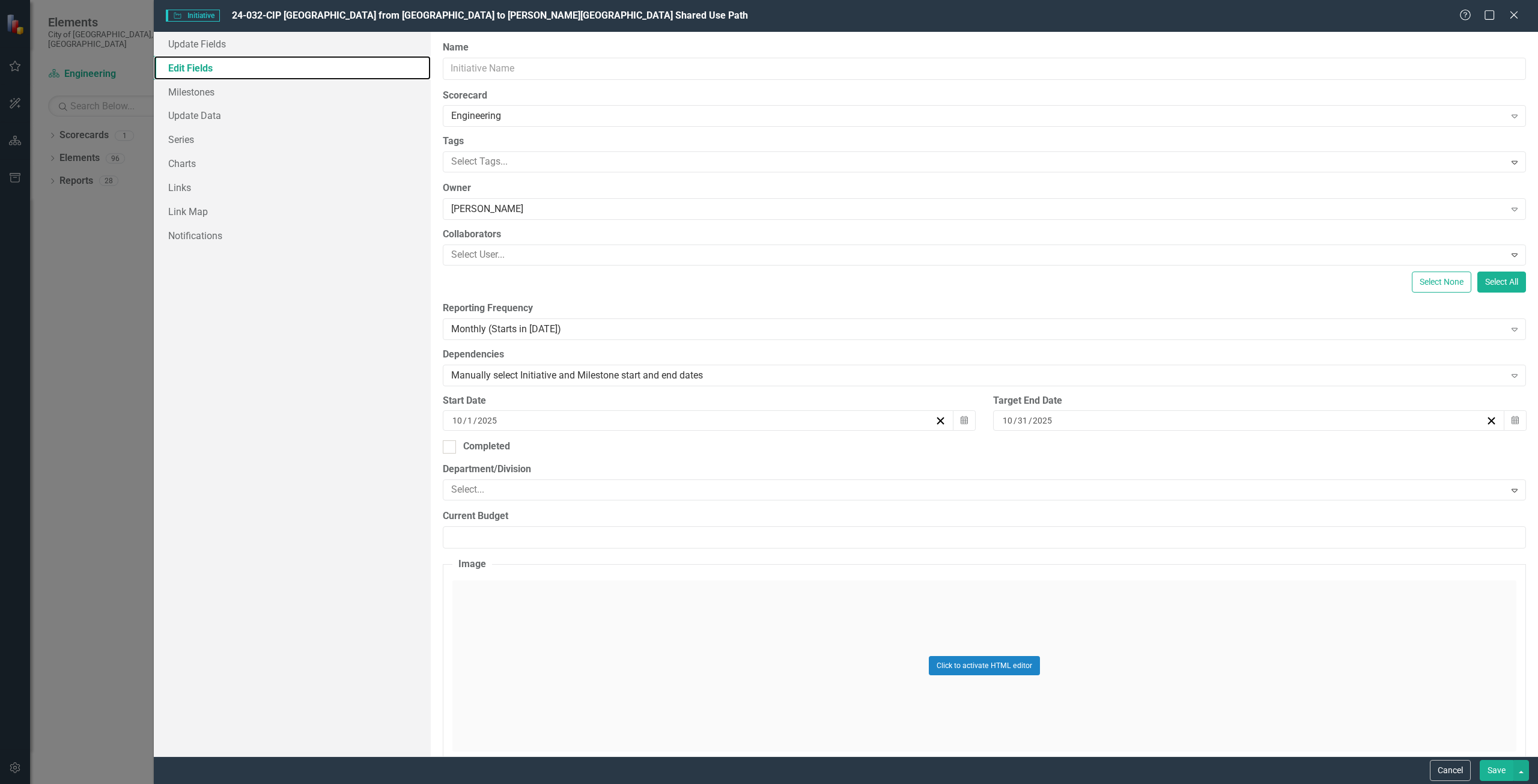
type input "2029"
type input "ET183"
type input "2024"
type input "583669"
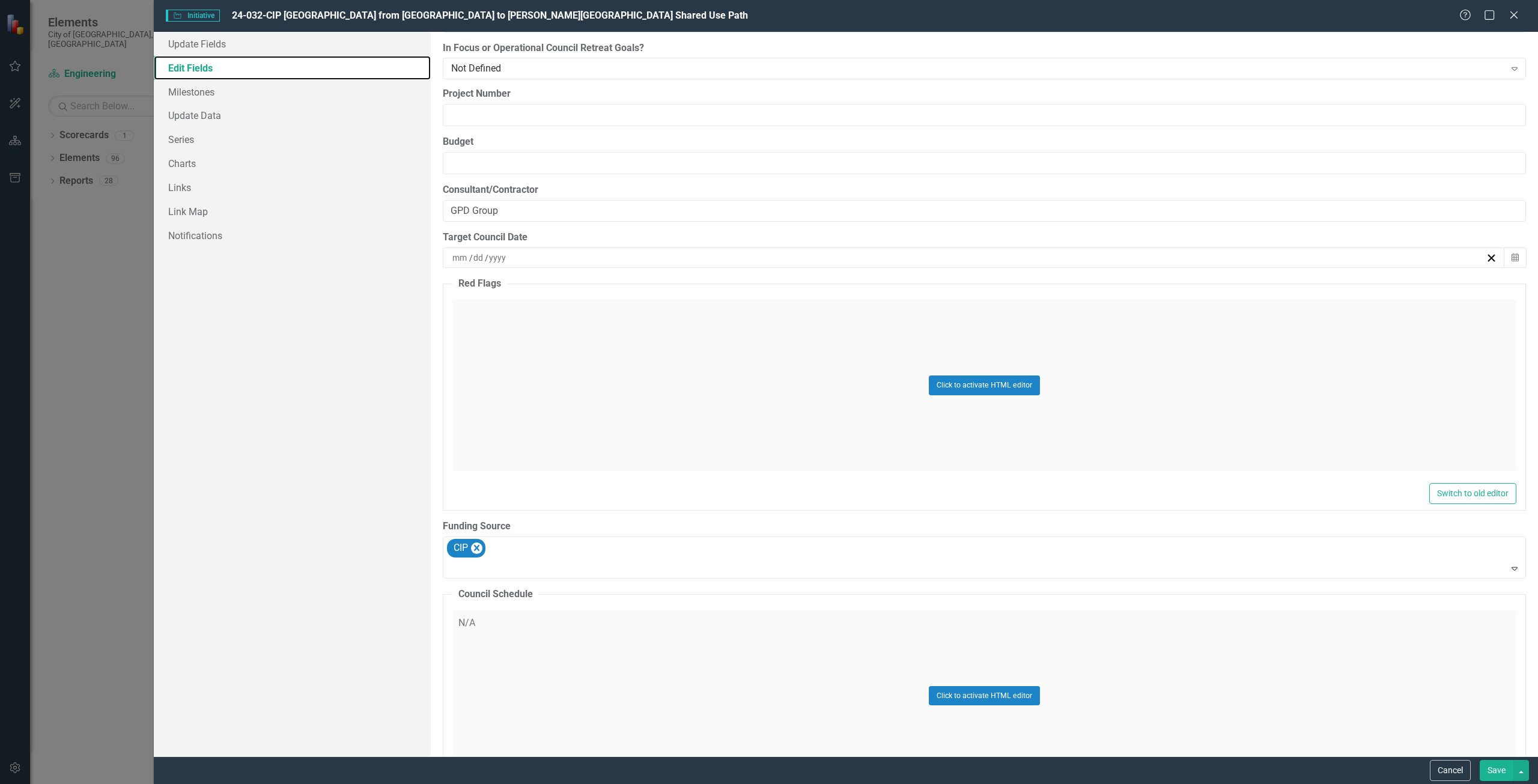
scroll to position [1562, 0]
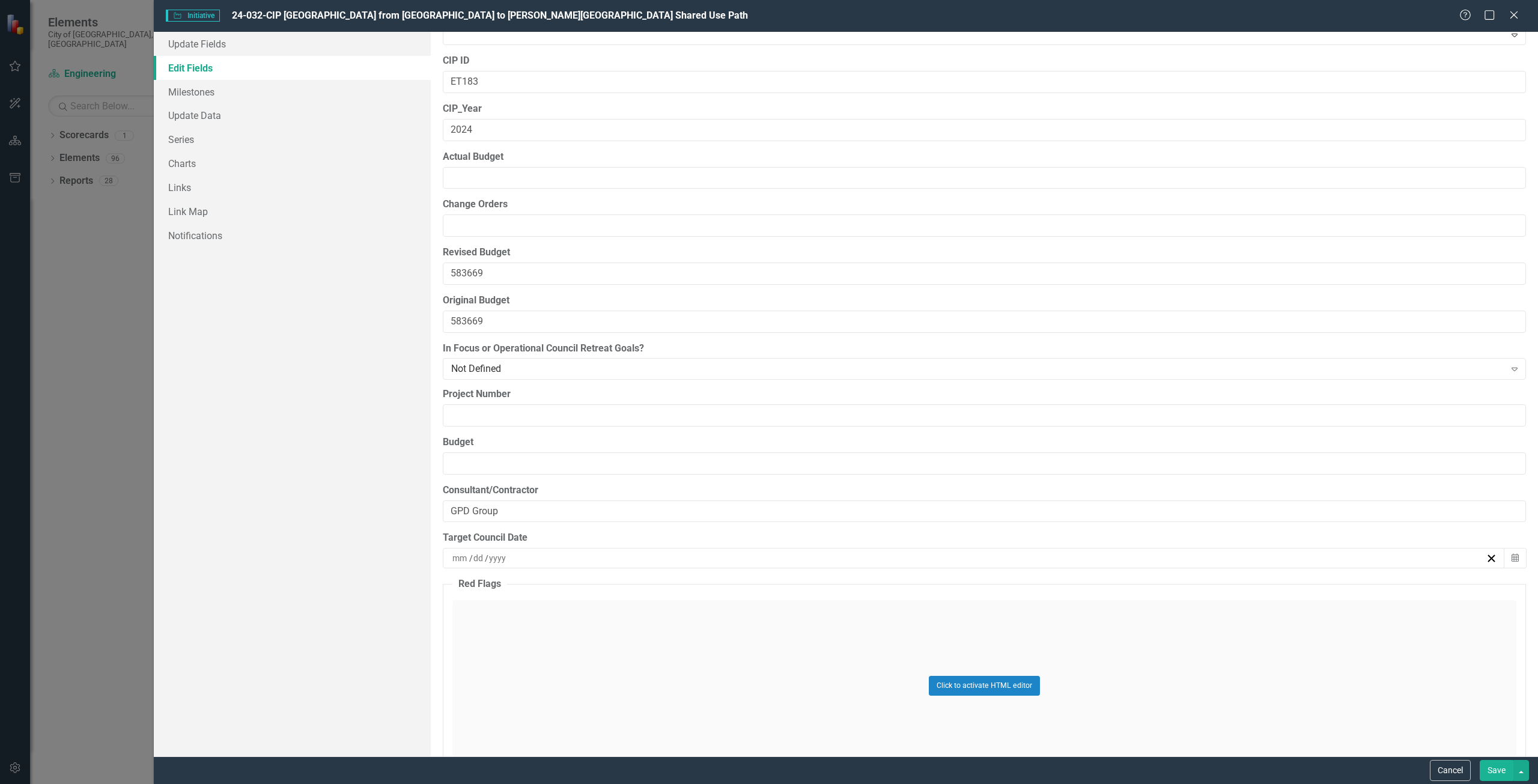
click at [432, 559] on div "ClearPoint Can Do More! How ClearPoint Can Help Close Enterprise plans can auto…" at bounding box center [985, 393] width 1108 height 724
click at [441, 486] on div "ClearPoint Can Do More! How ClearPoint Can Help Close Enterprise plans can auto…" at bounding box center [985, 393] width 1108 height 724
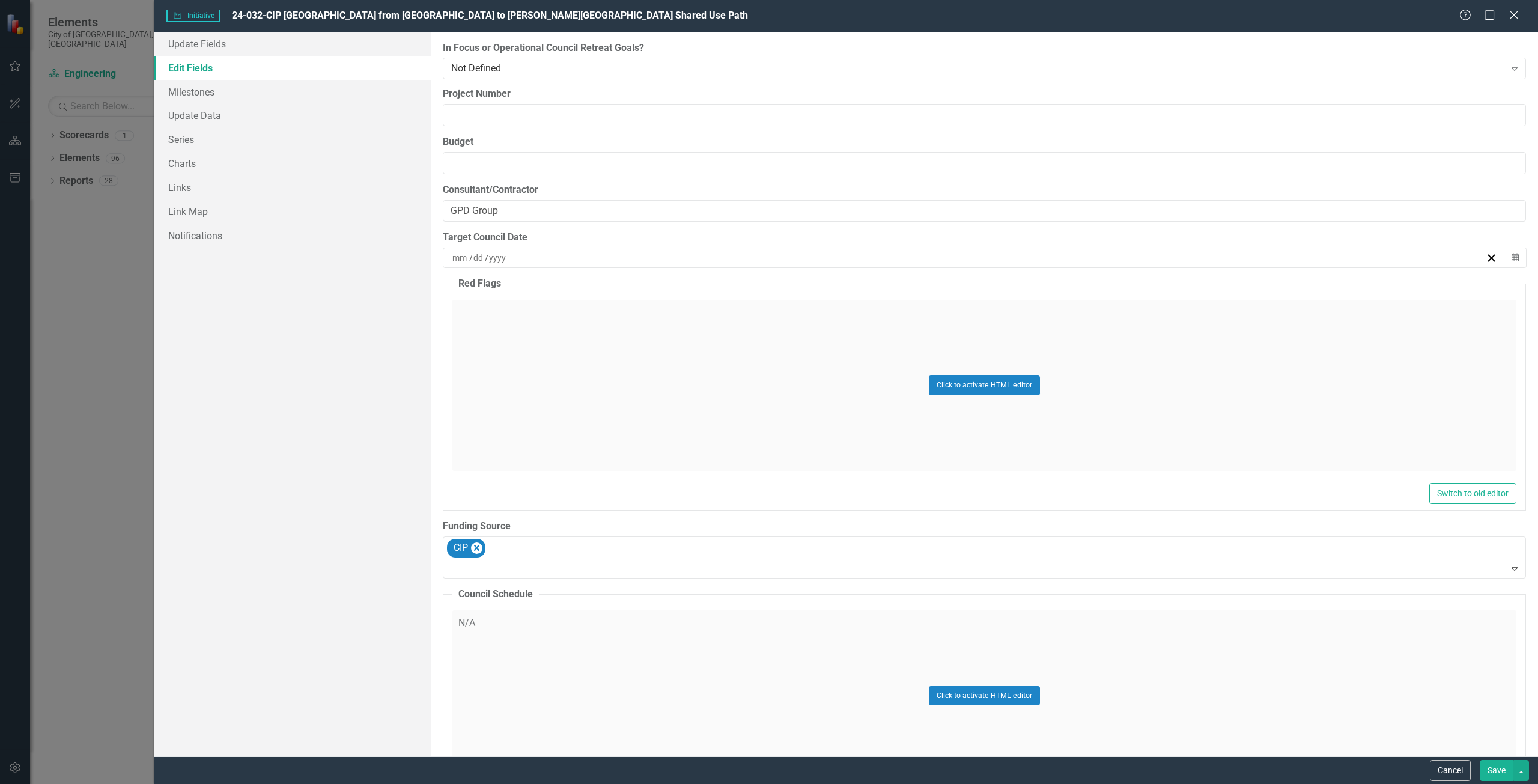
scroll to position [1990, 0]
